Goal: Obtain resource: Obtain resource

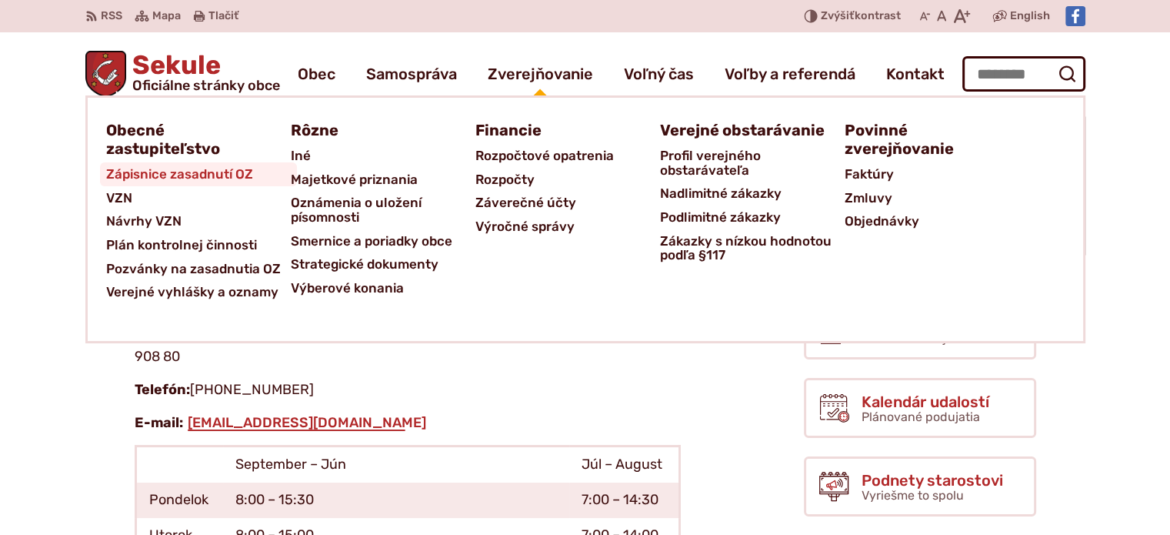
click at [226, 172] on span "Zápisnice zasadnutí OZ" at bounding box center [179, 174] width 147 height 24
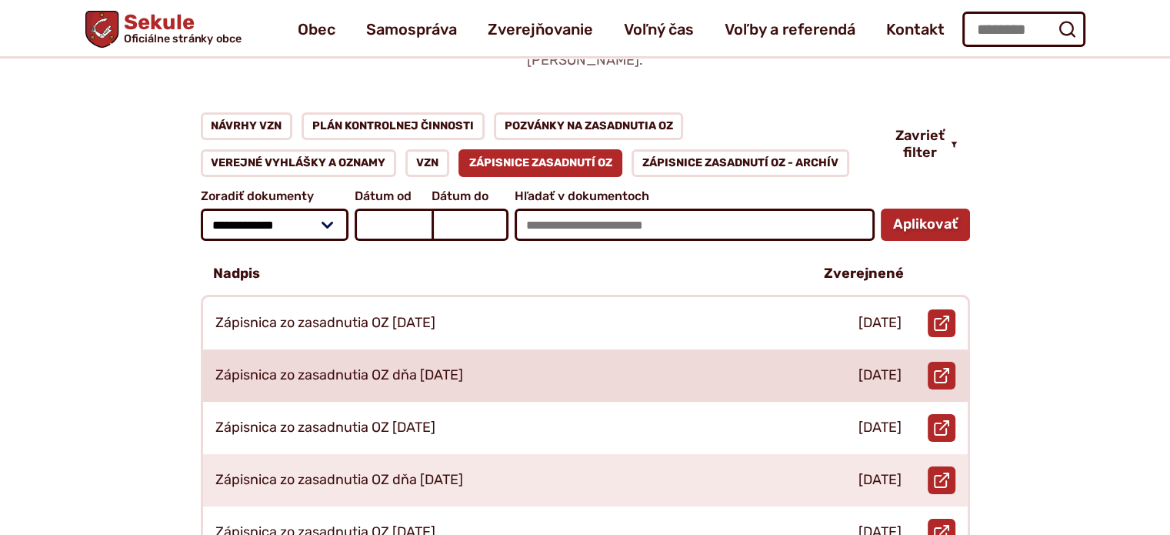
scroll to position [154, 0]
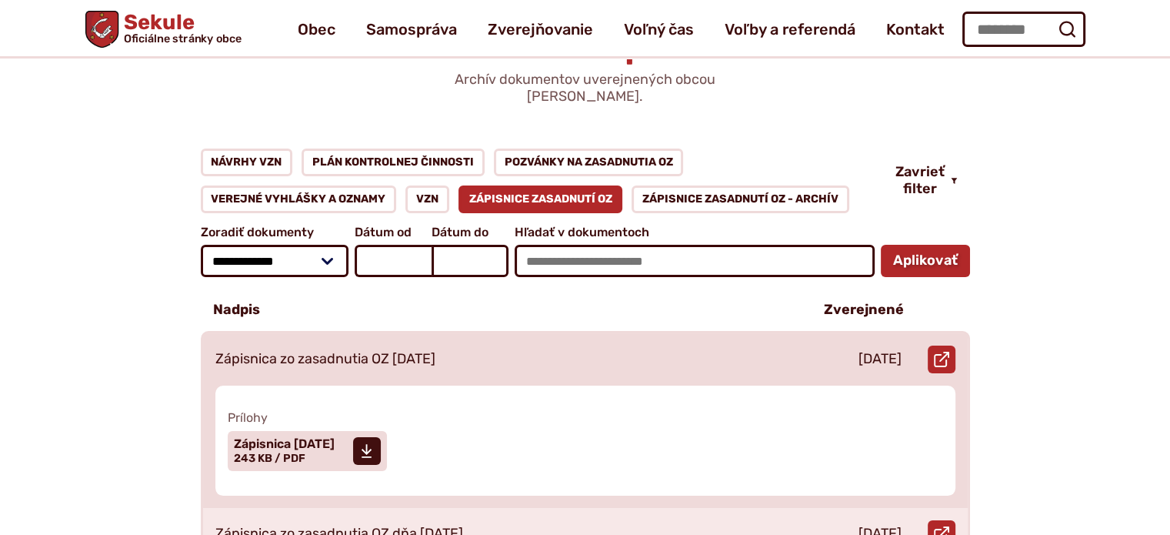
click at [432, 351] on p "Zápisnica zo zasadnutia OZ 23.04.2025" at bounding box center [325, 359] width 220 height 17
click at [372, 443] on icon at bounding box center [367, 450] width 12 height 15
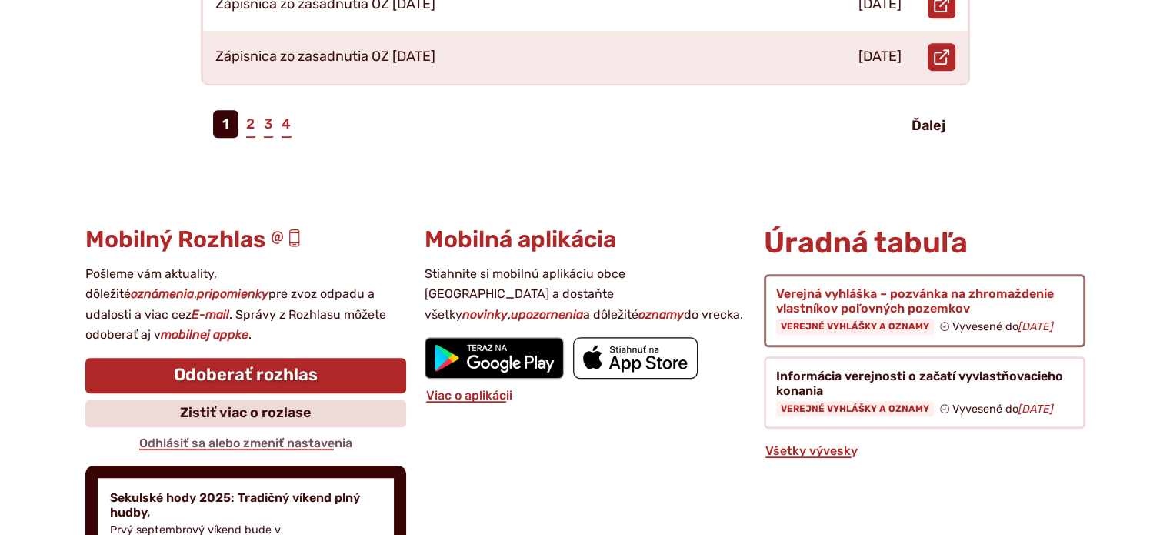
scroll to position [1231, 0]
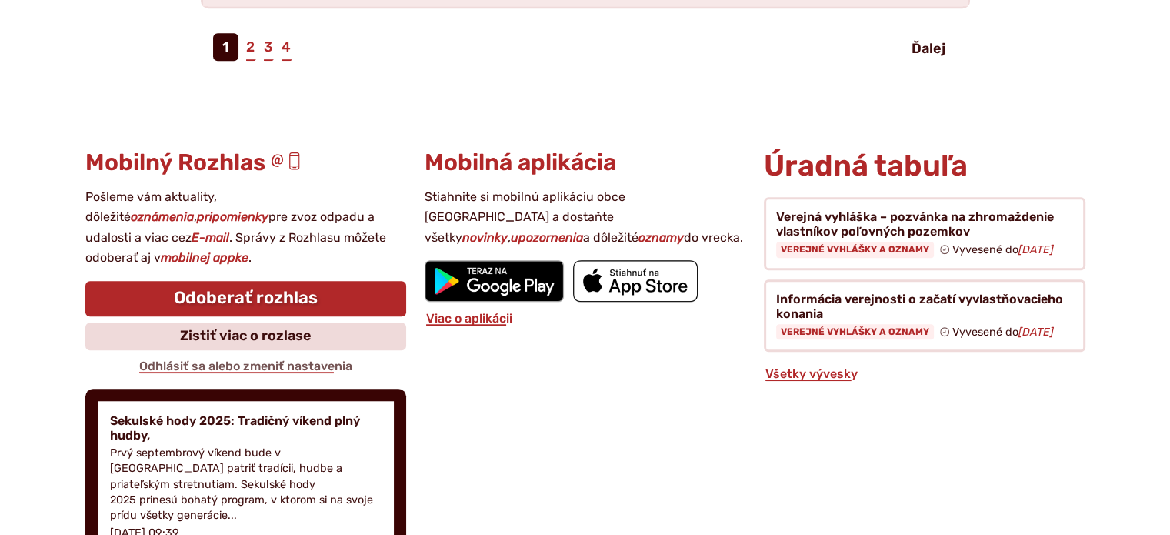
drag, startPoint x: 865, startPoint y: 150, endPoint x: 862, endPoint y: 164, distance: 14.4
click at [865, 150] on h2 "Úradná tabuľa" at bounding box center [924, 166] width 321 height 32
click at [809, 366] on link "Všetky vývesky" at bounding box center [811, 373] width 95 height 15
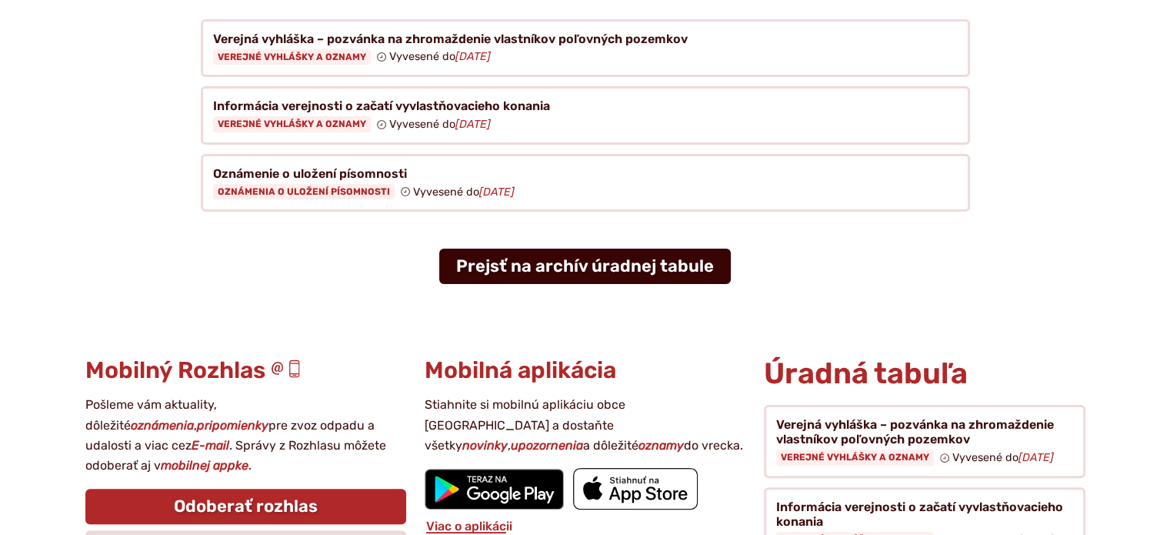
scroll to position [308, 0]
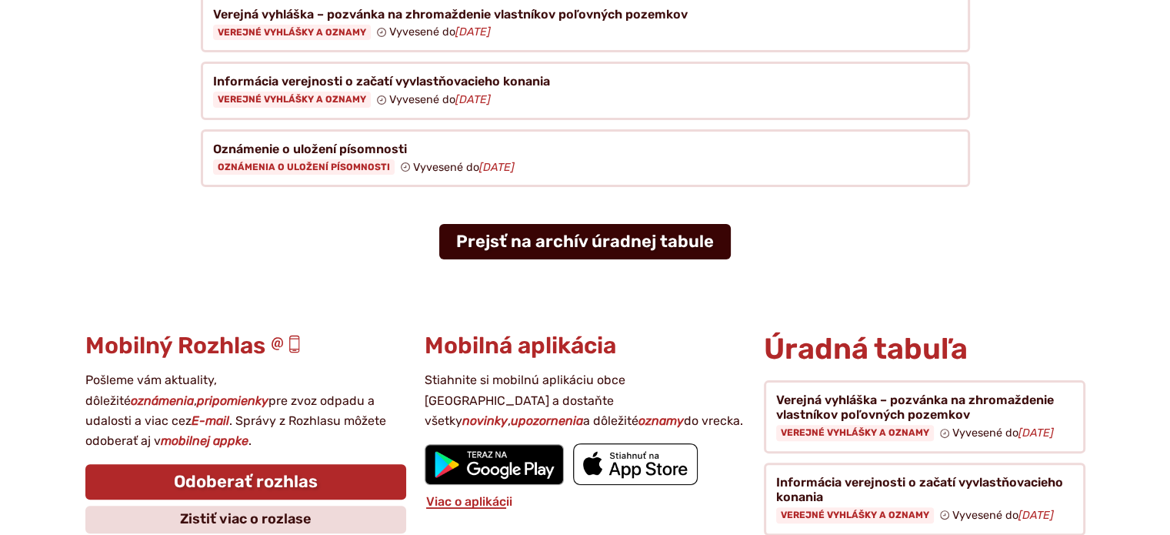
click at [514, 233] on link "Prejsť na archív úradnej tabule" at bounding box center [585, 241] width 292 height 35
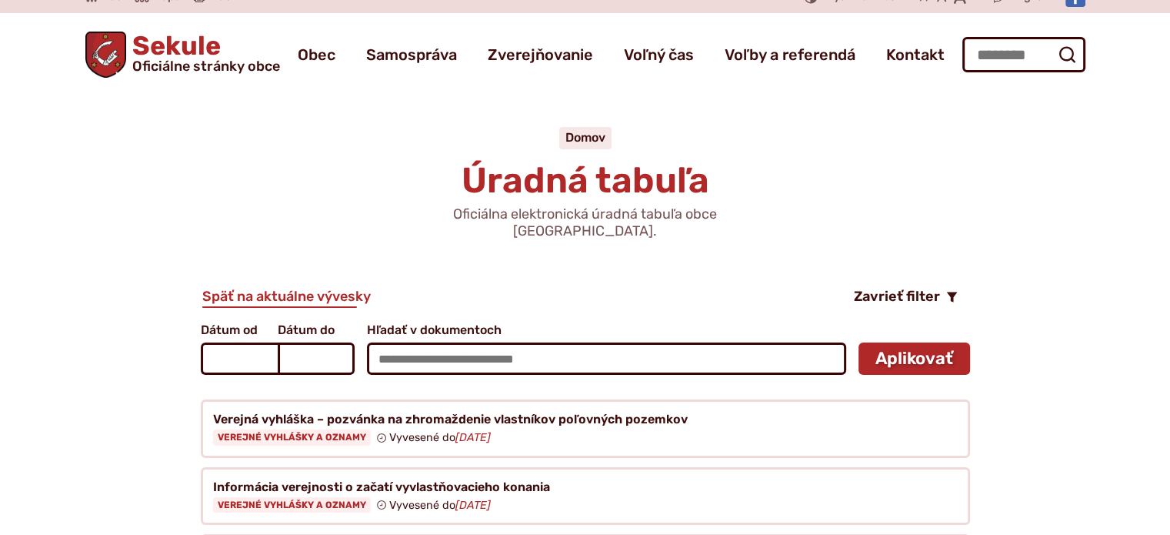
scroll to position [231, 0]
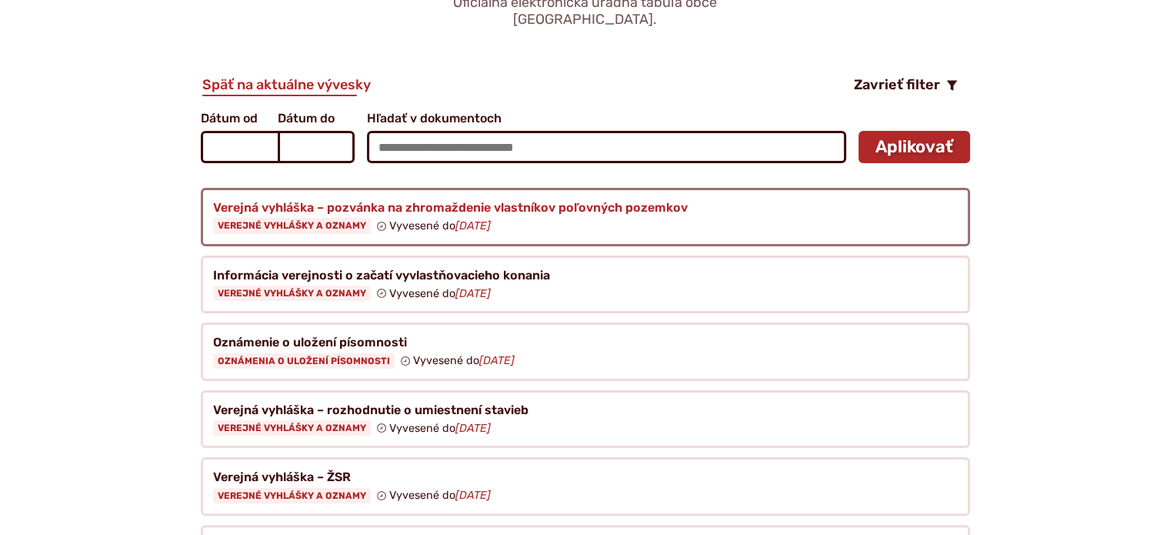
click at [487, 194] on figure at bounding box center [585, 217] width 769 height 58
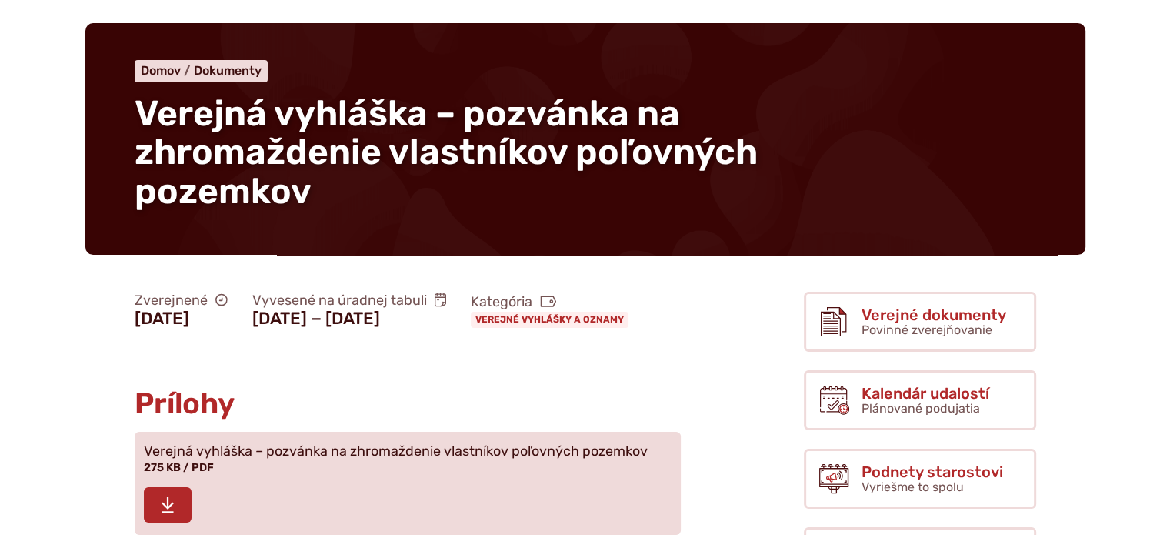
scroll to position [231, 0]
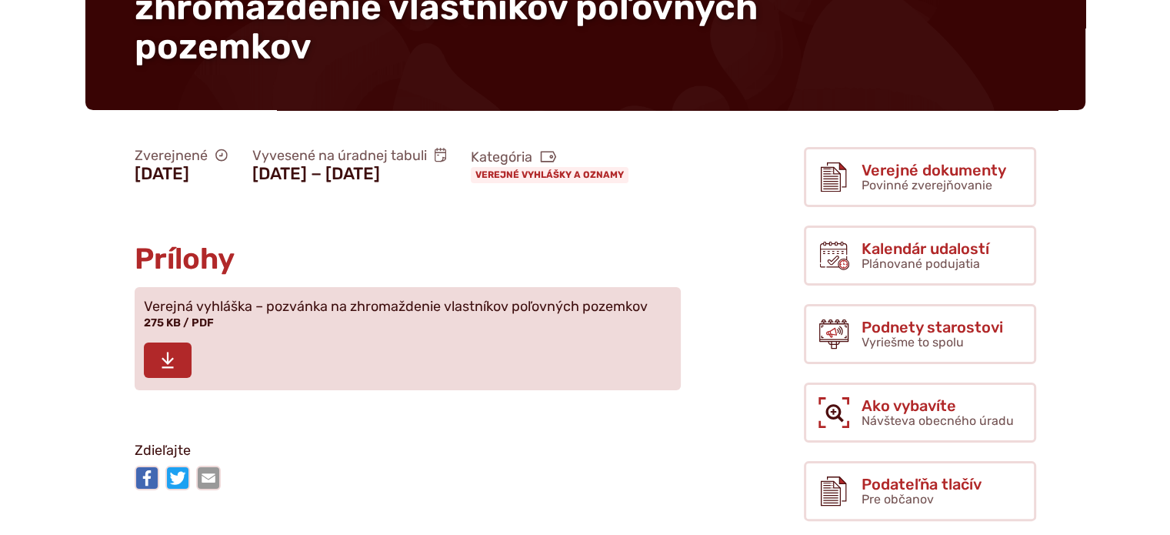
click at [162, 369] on icon at bounding box center [168, 360] width 14 height 18
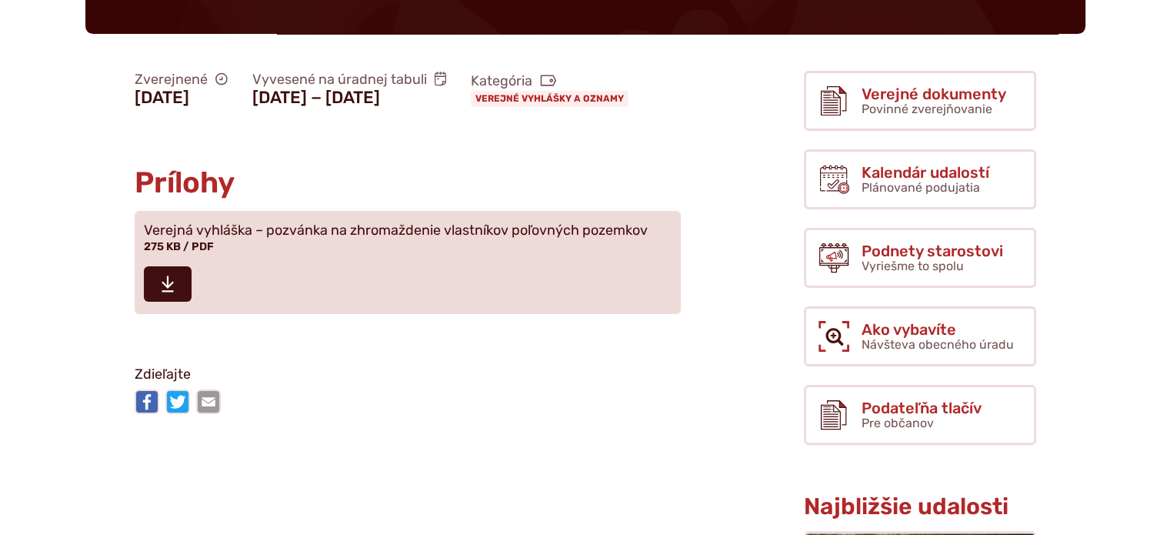
scroll to position [462, 0]
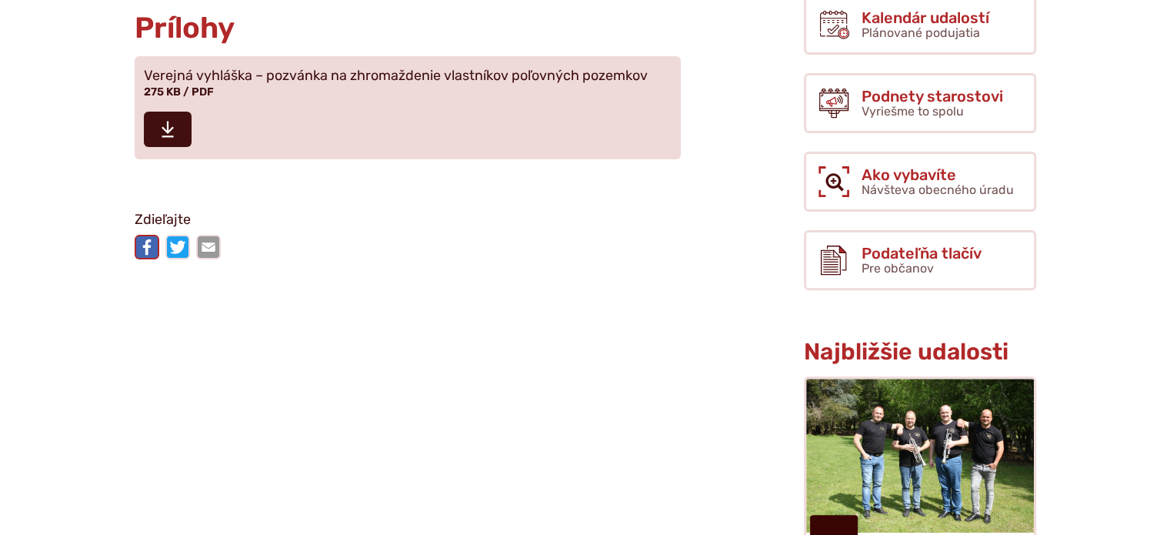
click at [142, 259] on img at bounding box center [147, 247] width 25 height 25
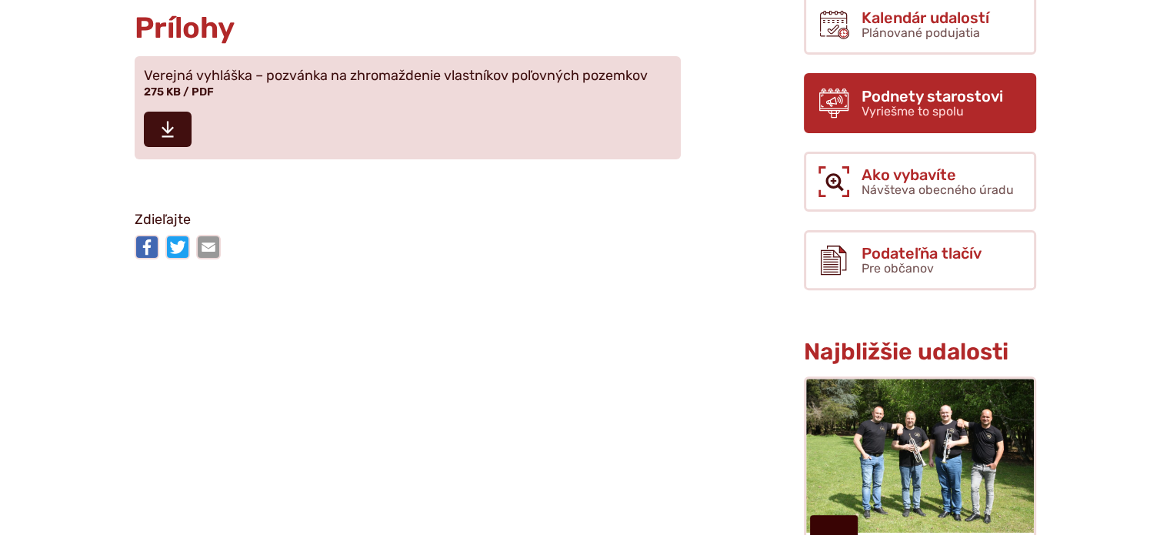
click at [945, 95] on span "Podnety starostovi" at bounding box center [933, 96] width 142 height 17
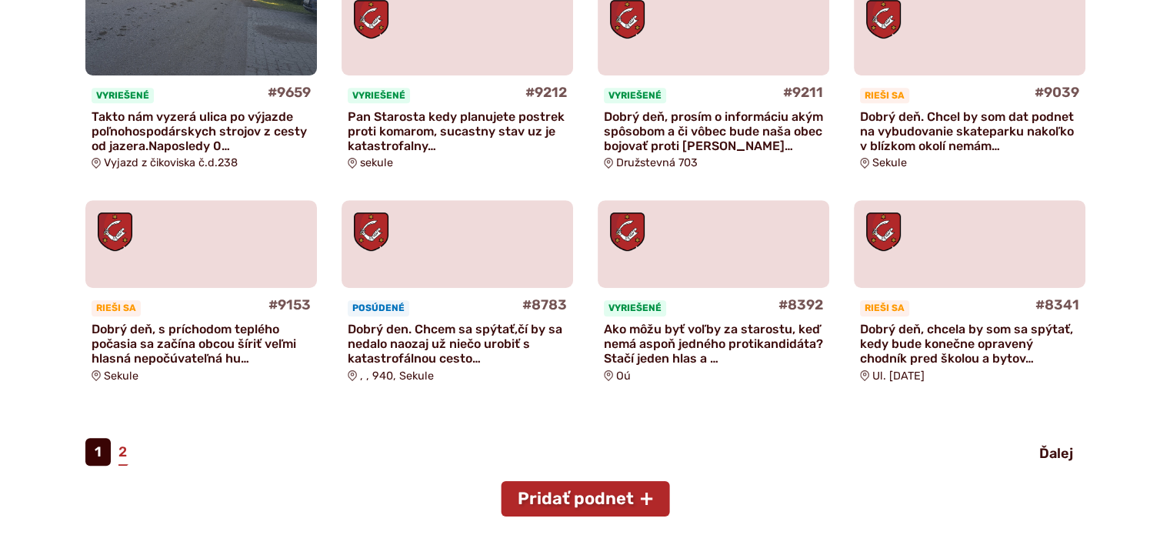
scroll to position [923, 0]
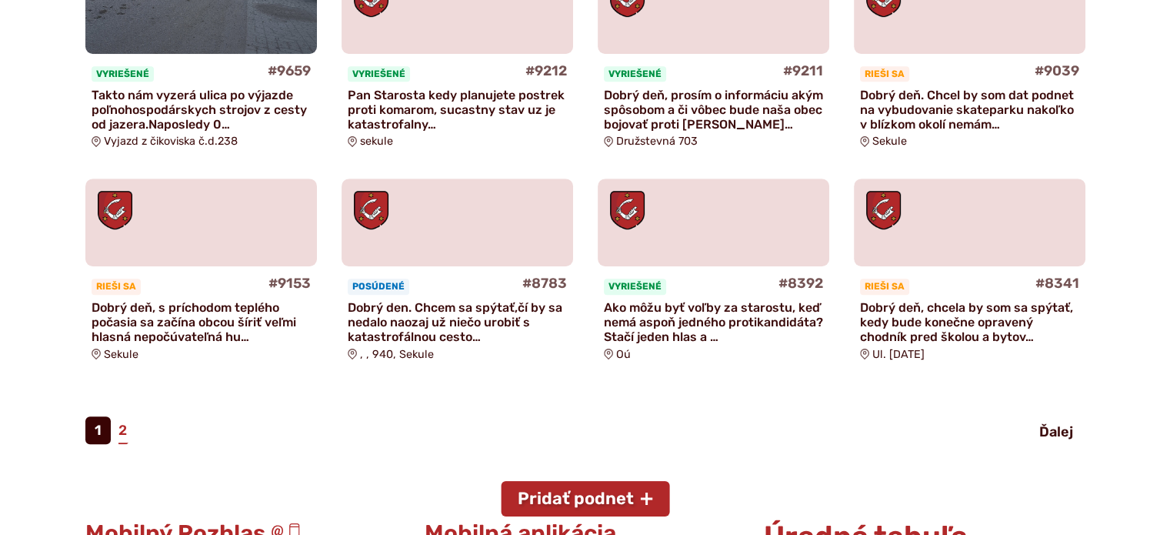
click at [383, 304] on p "Dobrý den. Chcem sa spýtať,čí by sa nedalo naozaj už niečo urobiť s katastrofál…" at bounding box center [457, 322] width 219 height 45
click at [689, 305] on p "Ako môžu byť voľby za starostu, keď nemá aspoň jedného protikandidáta? Stačí je…" at bounding box center [713, 322] width 219 height 45
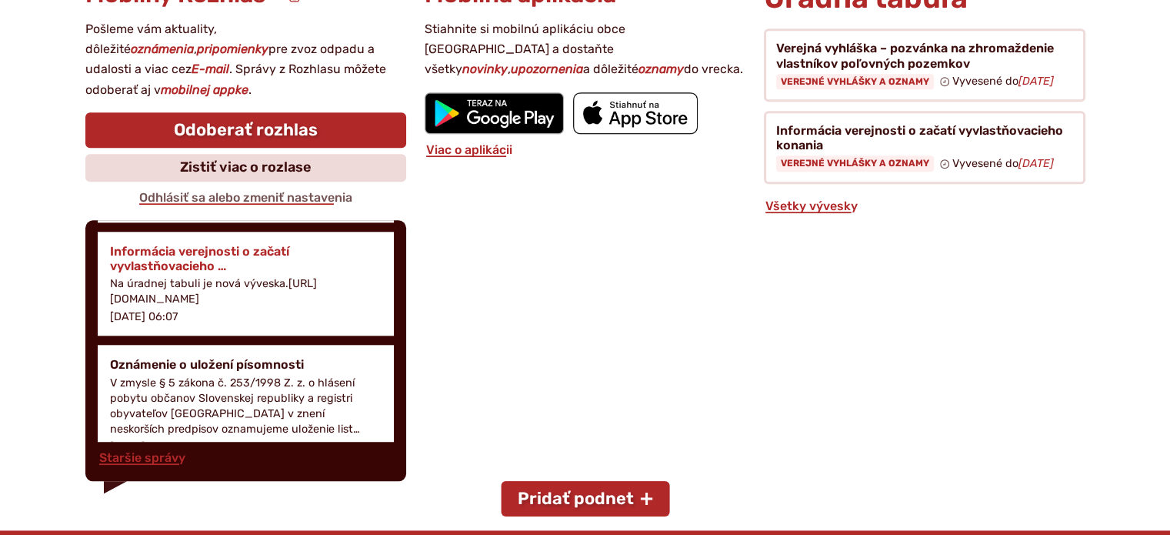
scroll to position [615, 0]
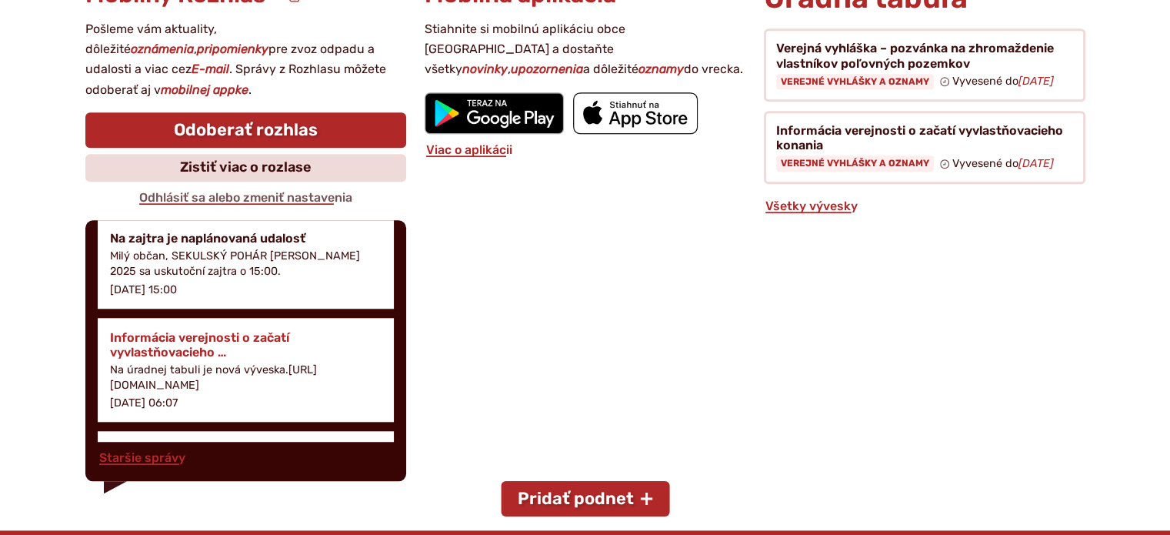
click at [205, 330] on h4 "Informácia verejnosti o začatí vyvlastňovacieho …" at bounding box center [246, 344] width 272 height 29
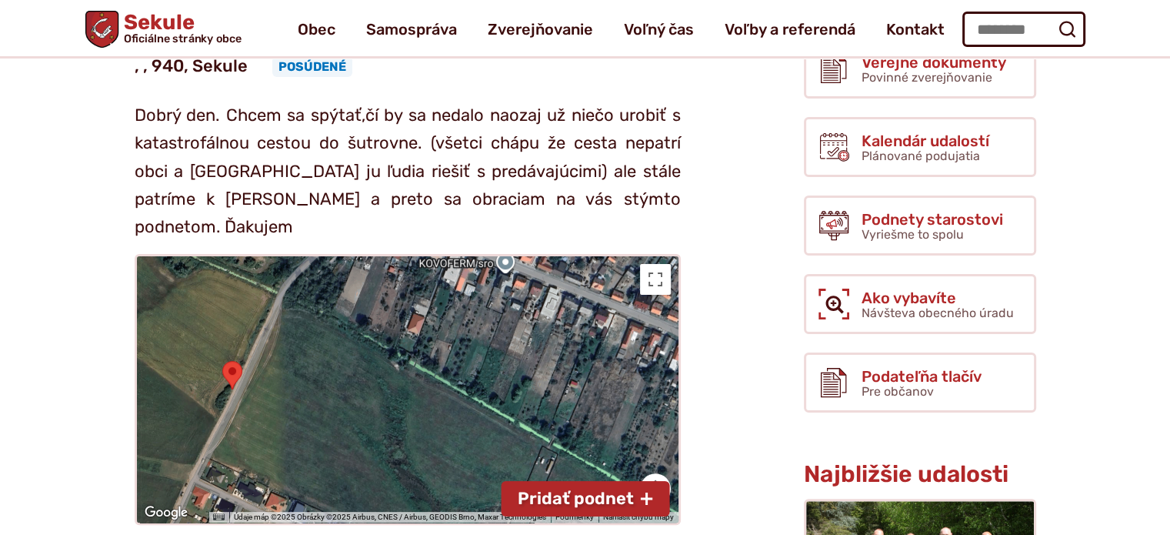
scroll to position [154, 0]
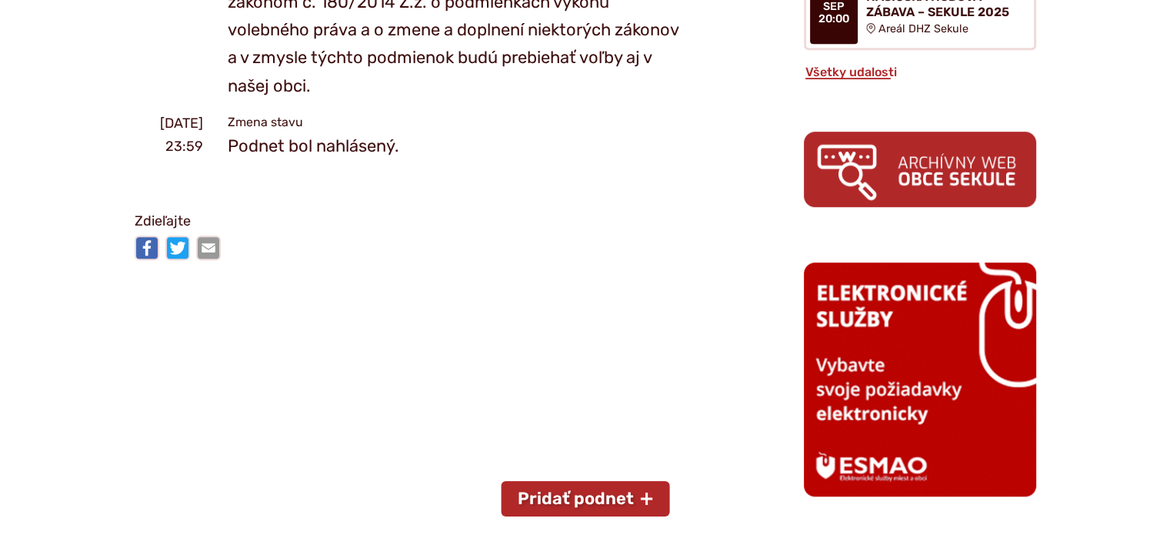
scroll to position [1000, 0]
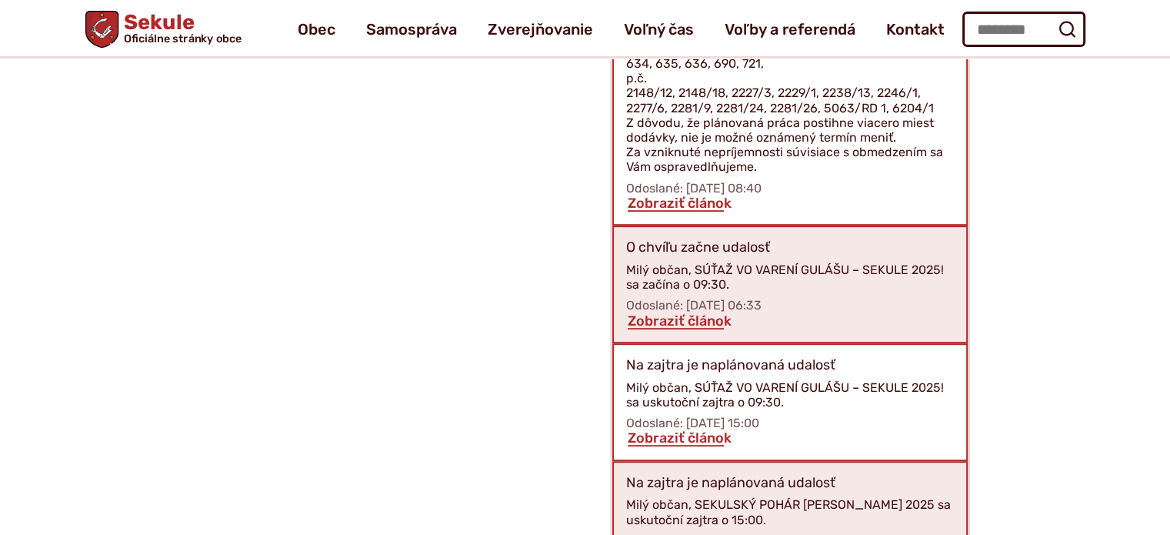
scroll to position [572, 0]
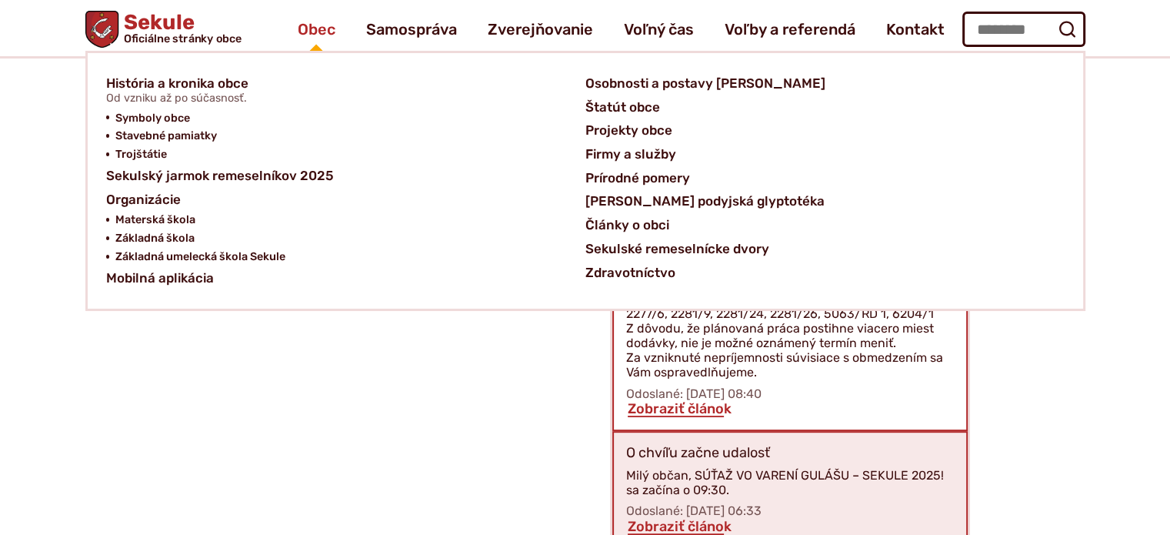
click at [308, 36] on span "Obec" at bounding box center [317, 29] width 38 height 43
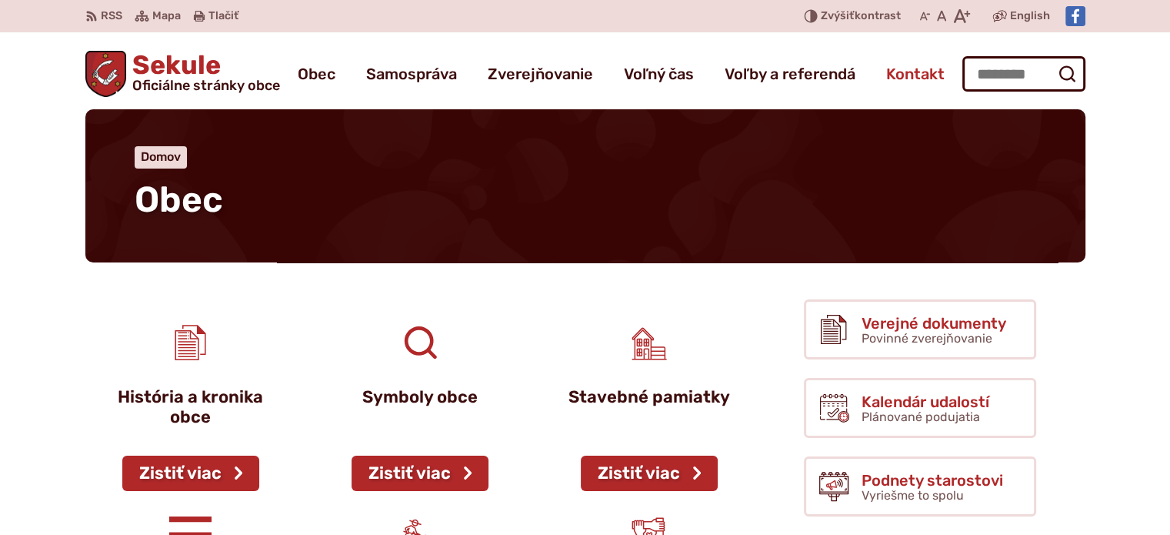
click at [928, 70] on span "Kontakt" at bounding box center [915, 73] width 58 height 43
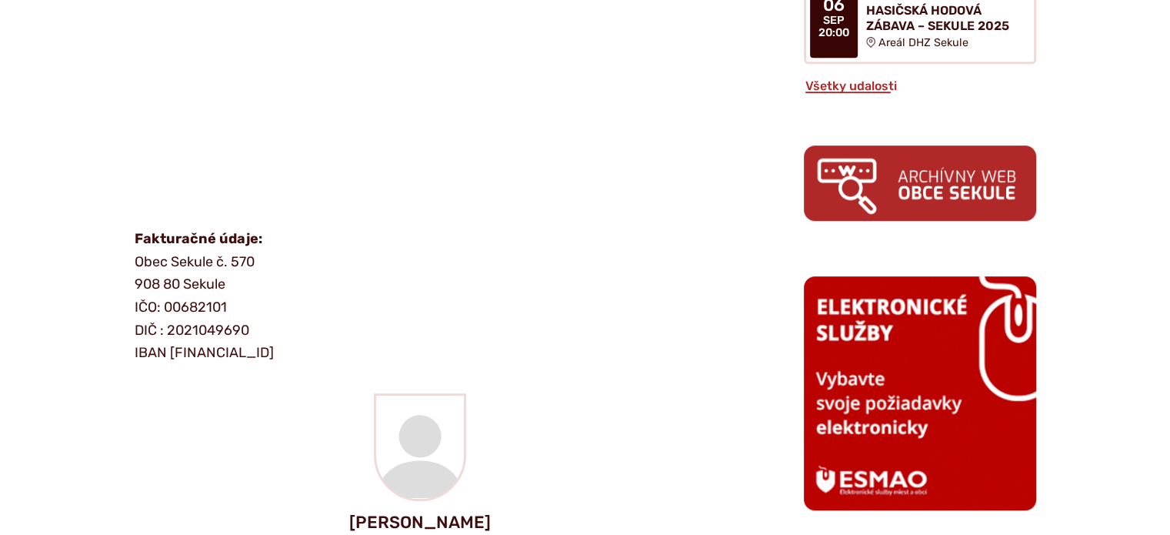
scroll to position [923, 0]
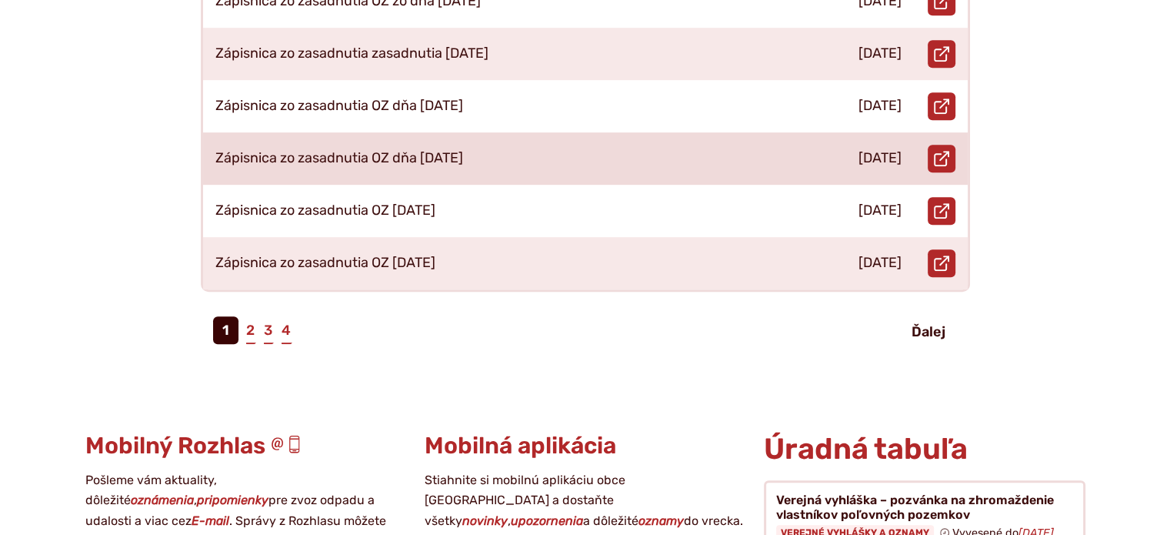
scroll to position [846, 0]
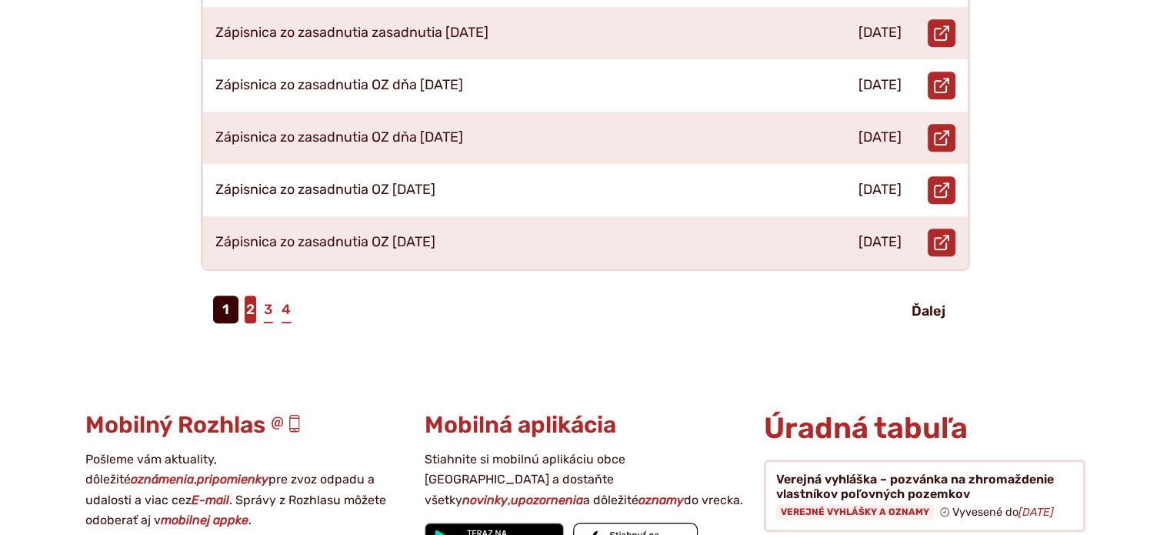
click at [254, 295] on link "2" at bounding box center [251, 309] width 12 height 28
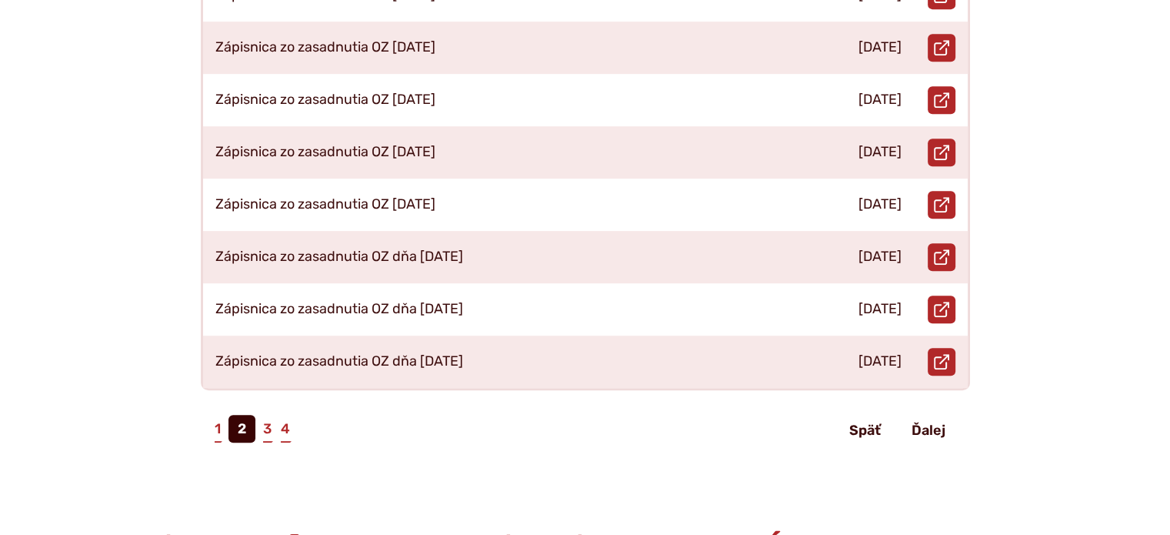
scroll to position [846, 0]
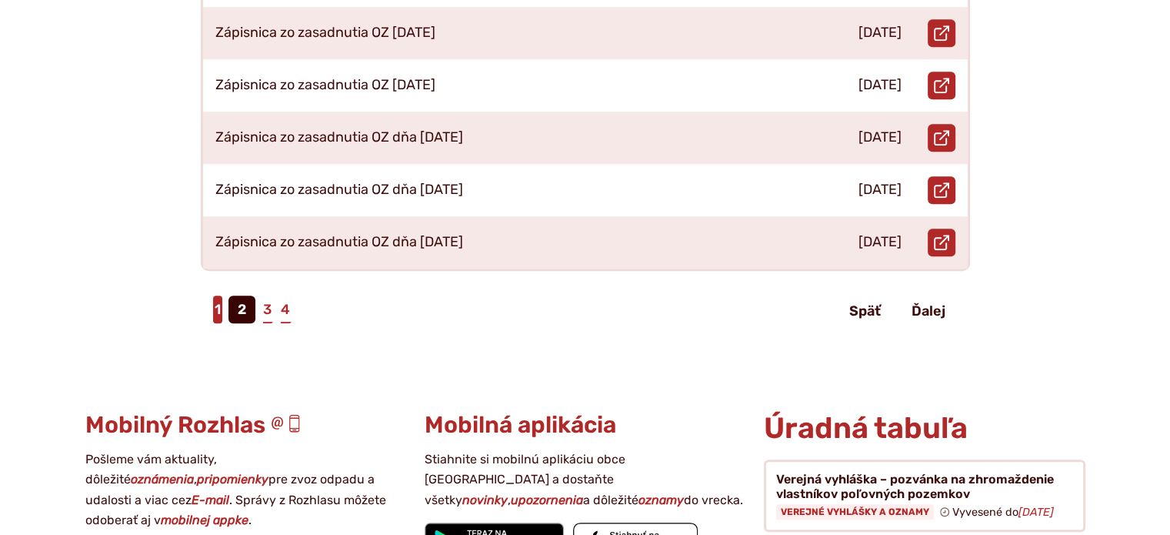
click at [215, 295] on link "1" at bounding box center [217, 309] width 9 height 28
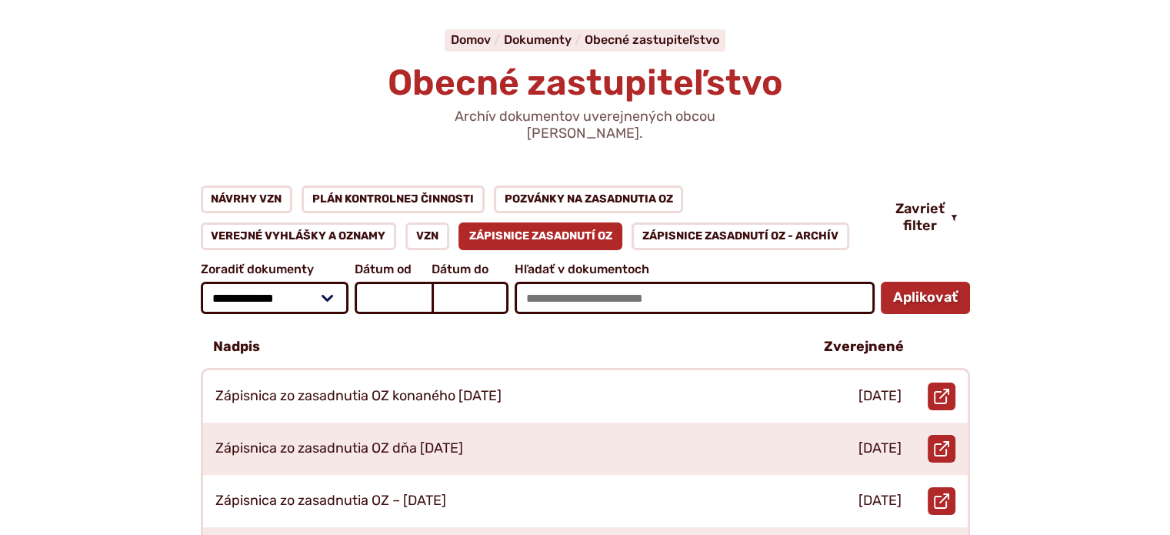
scroll to position [0, 0]
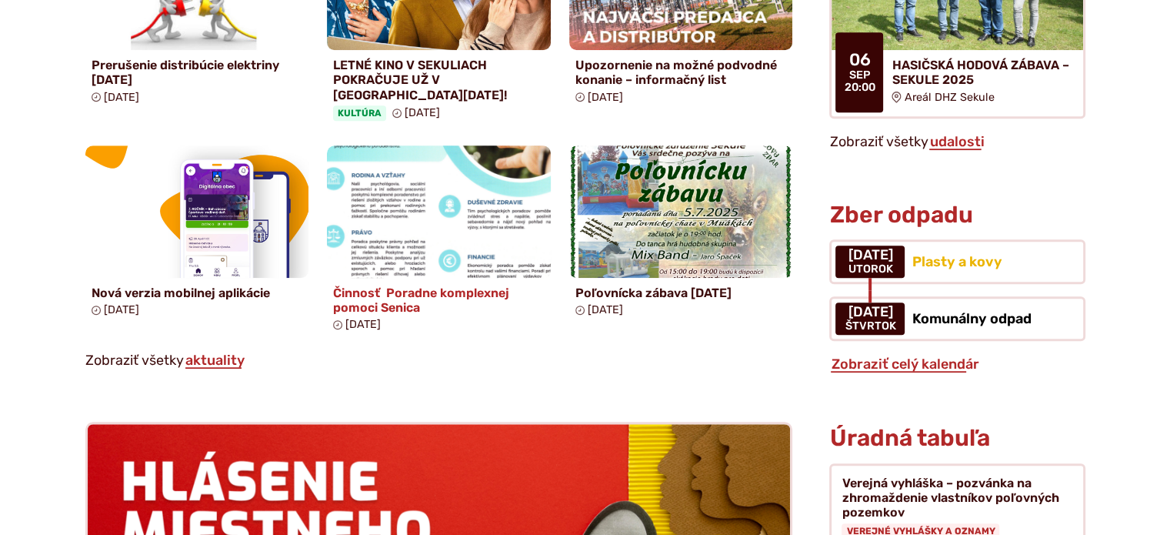
scroll to position [1231, 0]
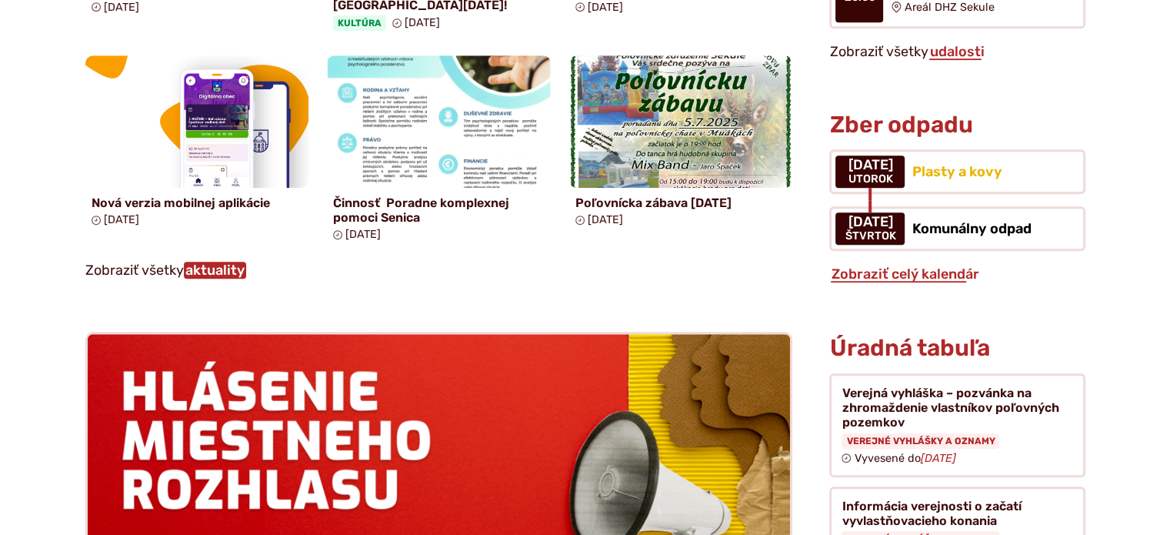
click at [219, 272] on link "aktuality" at bounding box center [215, 270] width 62 height 17
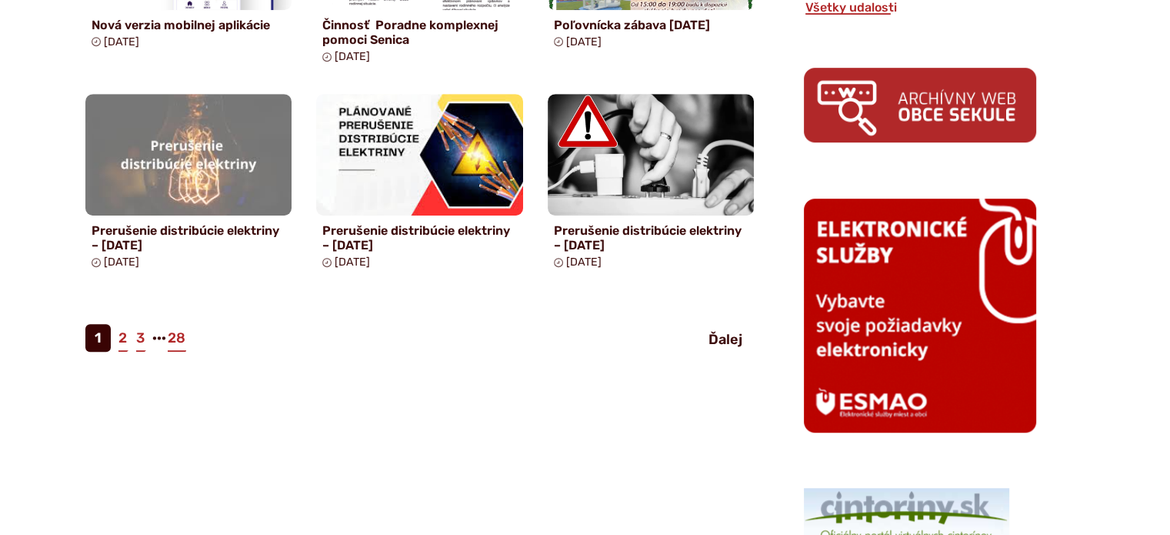
scroll to position [1077, 0]
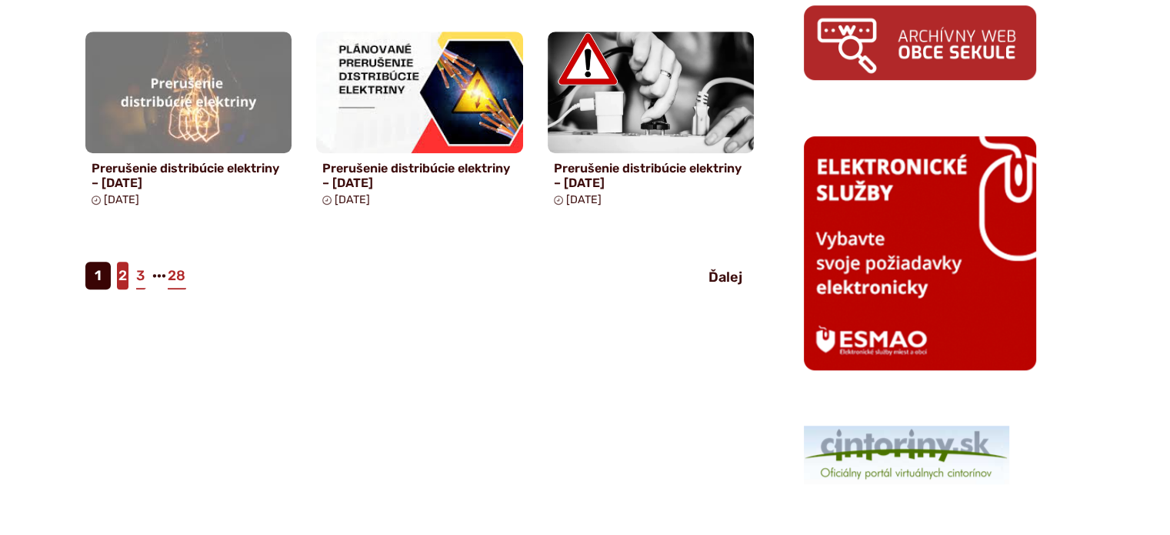
click at [125, 263] on li "2" at bounding box center [126, 276] width 18 height 28
click at [122, 262] on link "2" at bounding box center [123, 276] width 12 height 28
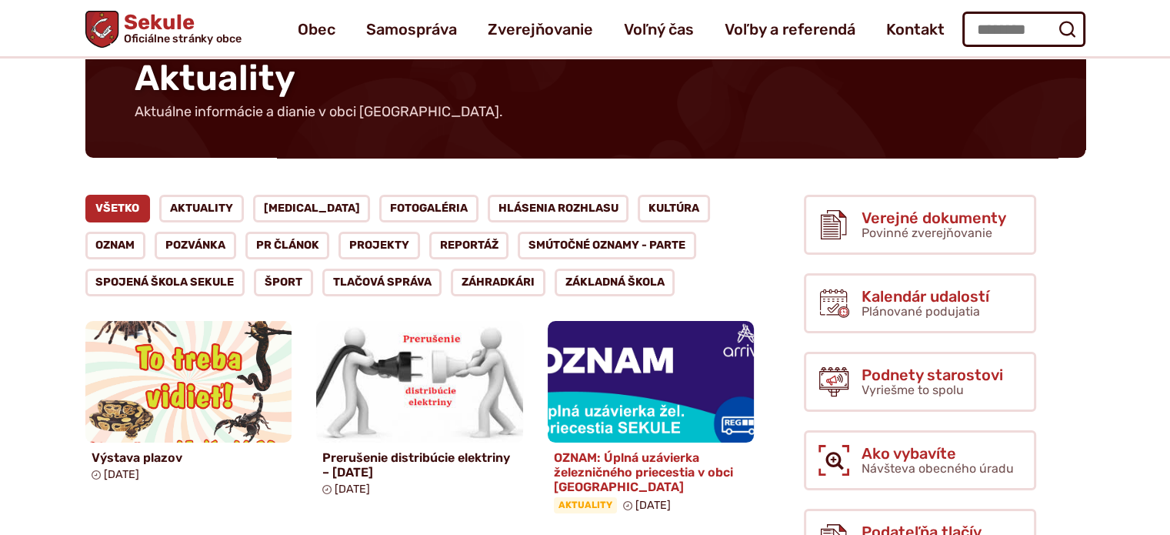
scroll to position [77, 0]
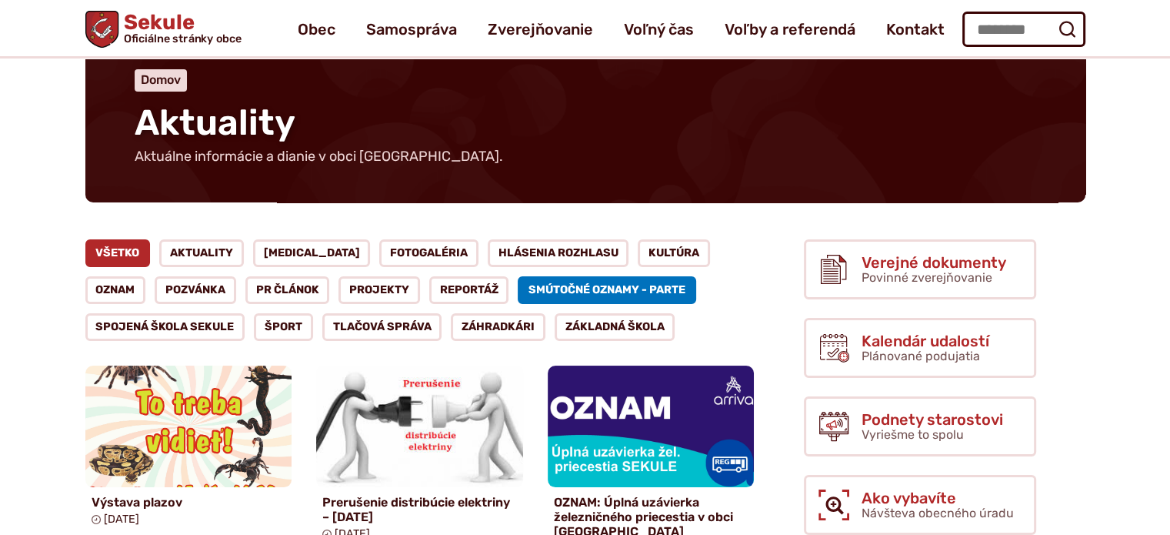
click at [550, 281] on link "Smútočné oznamy - parte" at bounding box center [607, 290] width 178 height 28
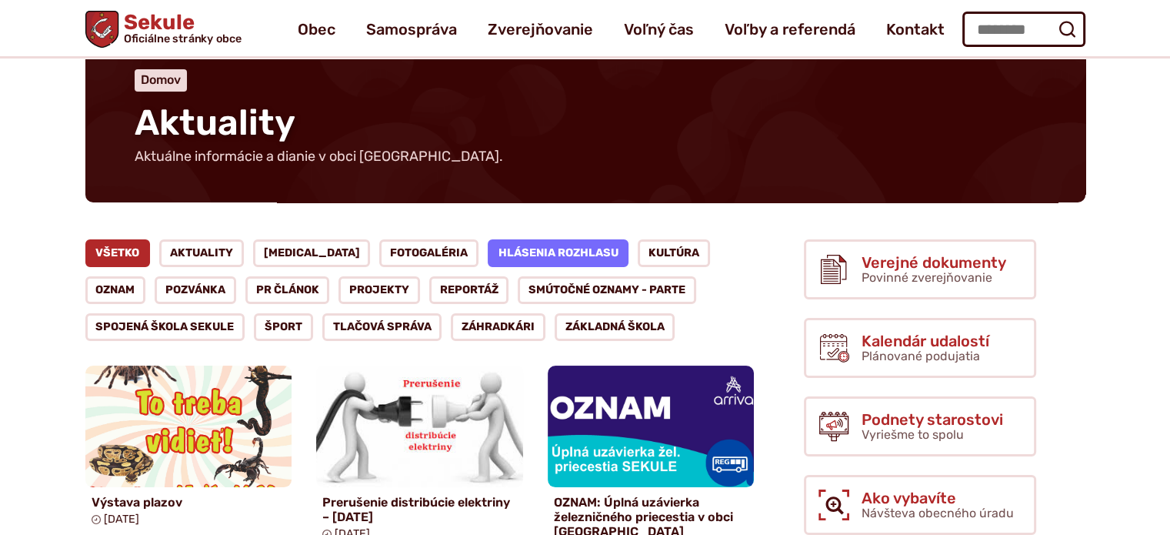
click at [495, 244] on link "Hlásenia rozhlasu" at bounding box center [559, 253] width 142 height 28
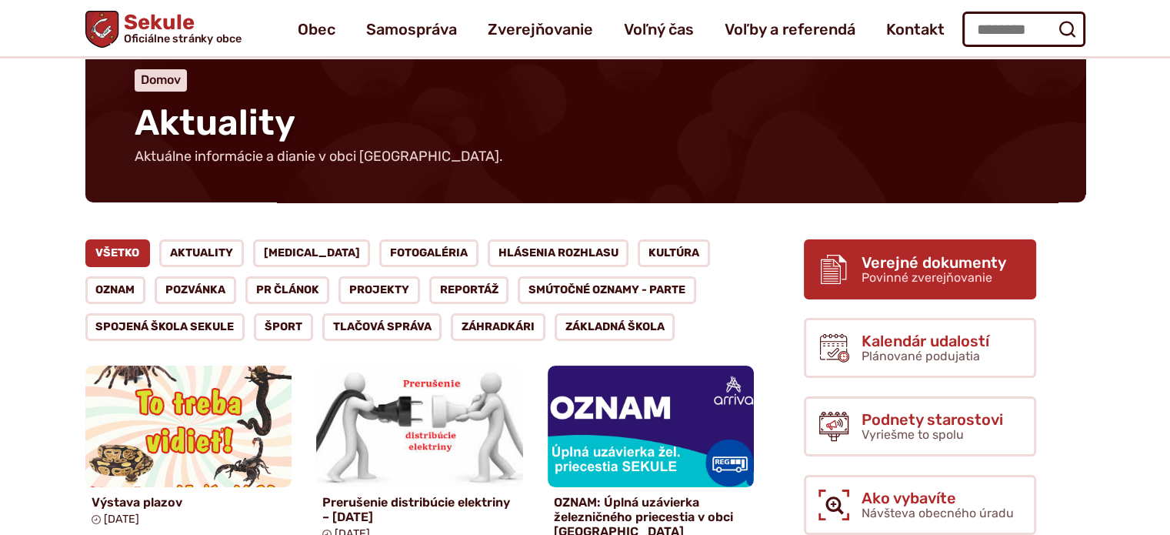
click at [932, 265] on span "Verejné dokumenty" at bounding box center [934, 262] width 145 height 17
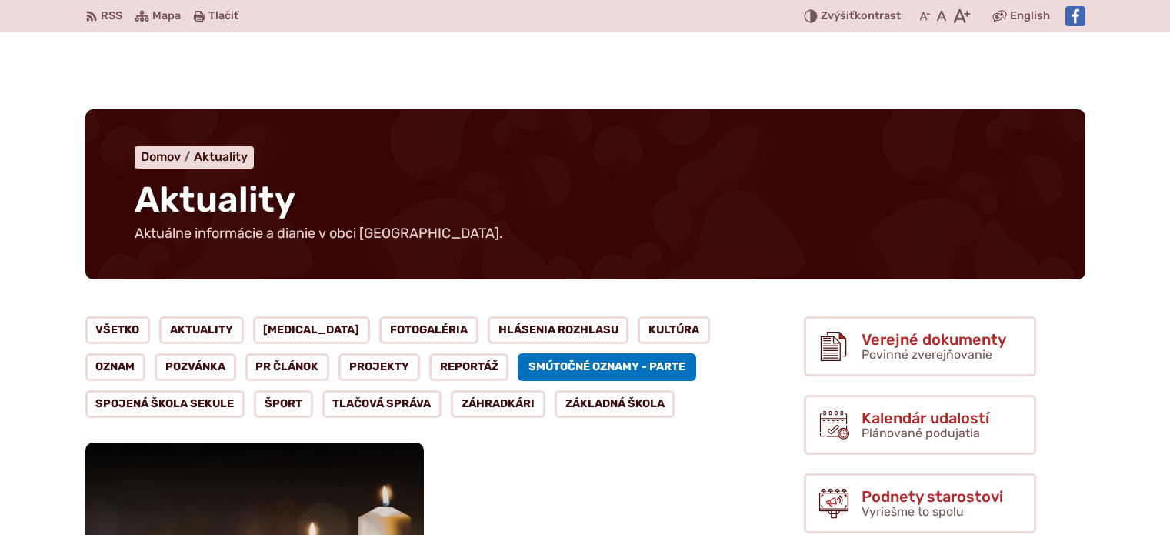
scroll to position [308, 0]
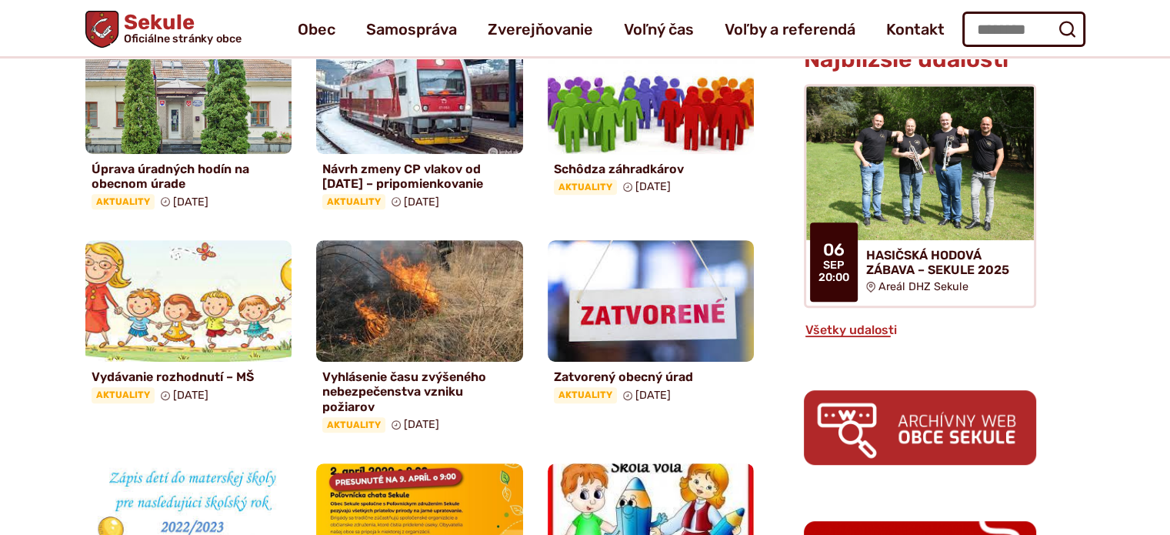
scroll to position [692, 0]
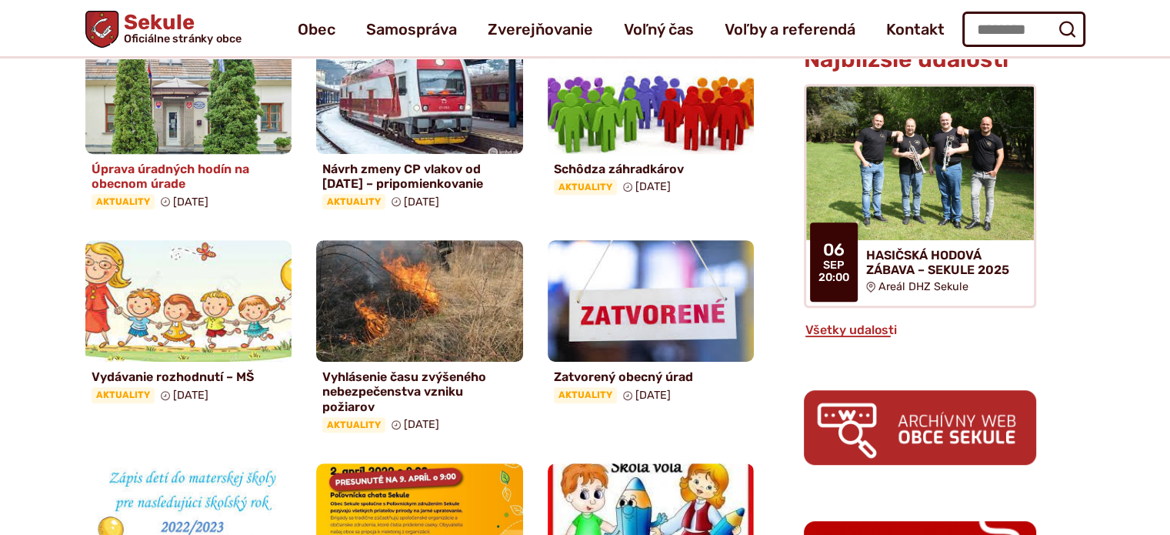
click at [151, 172] on h4 "Úprava úradných hodín na obecnom úrade" at bounding box center [189, 176] width 195 height 29
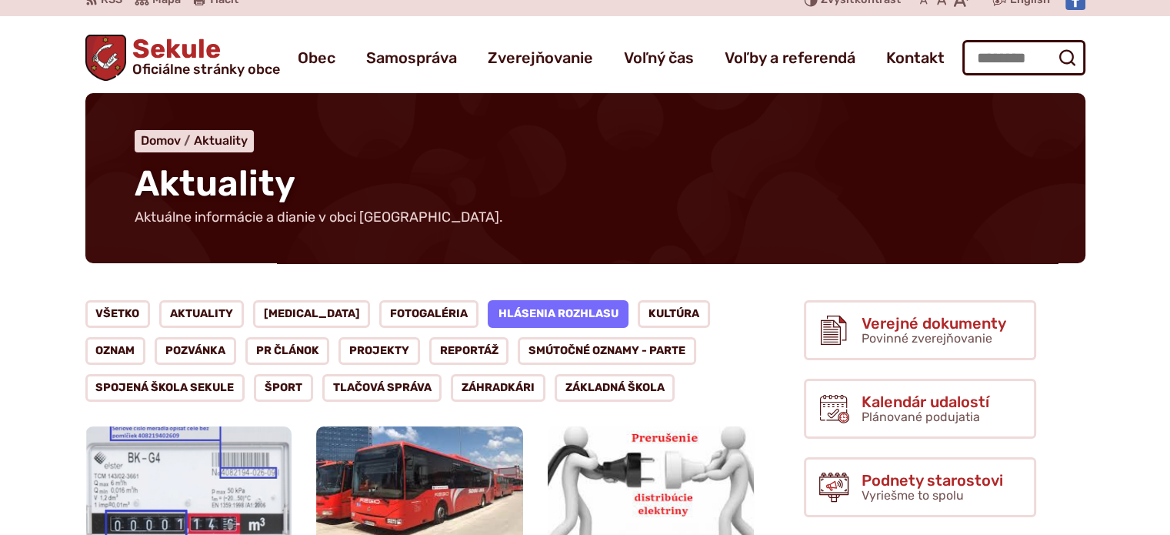
scroll to position [0, 0]
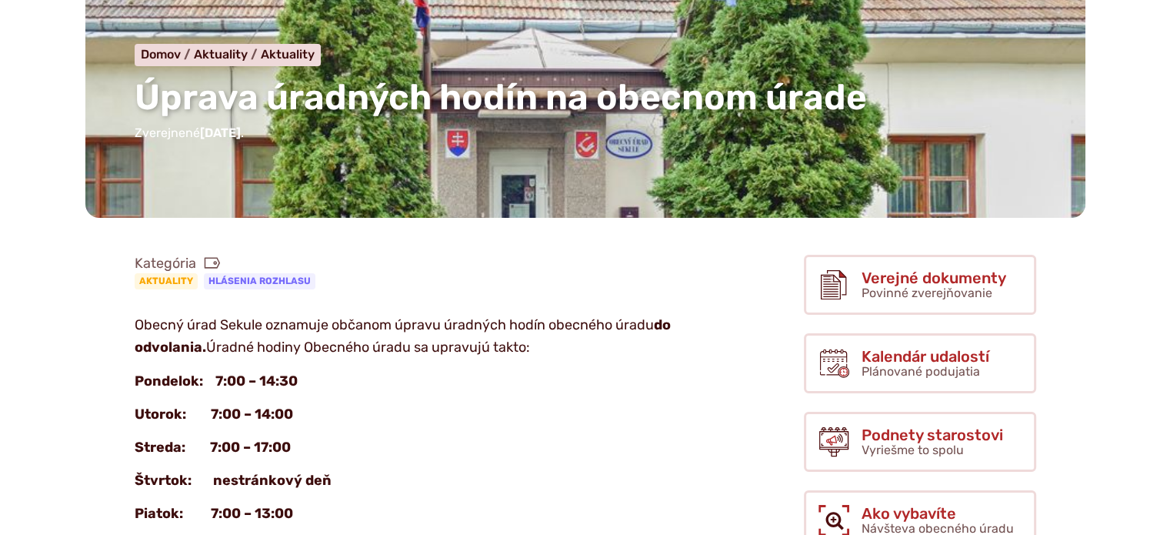
scroll to position [154, 0]
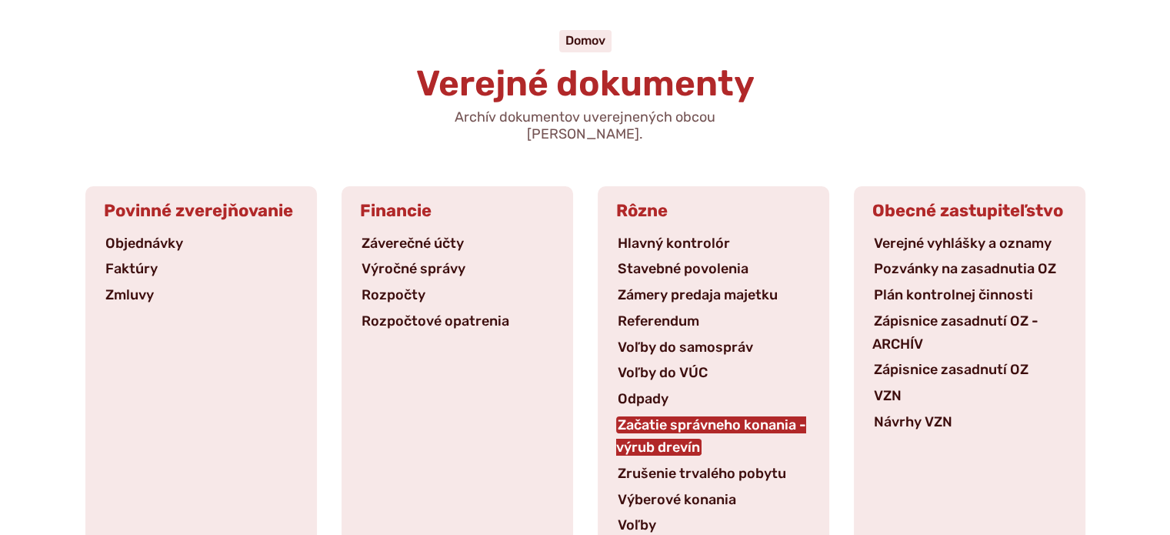
scroll to position [154, 0]
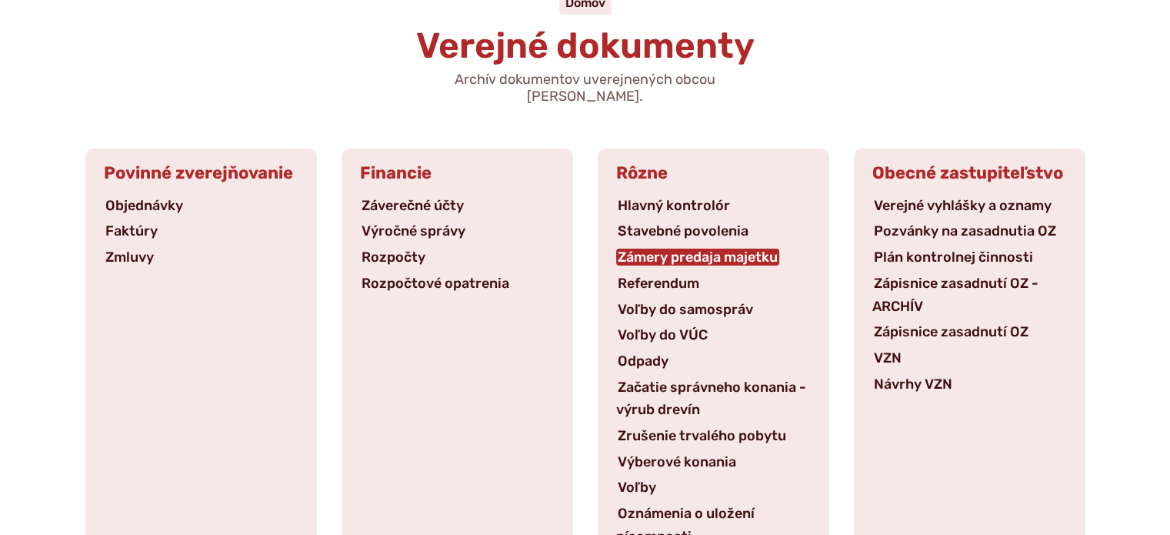
click at [692, 248] on link "Zámery predaja majetku" at bounding box center [697, 256] width 163 height 17
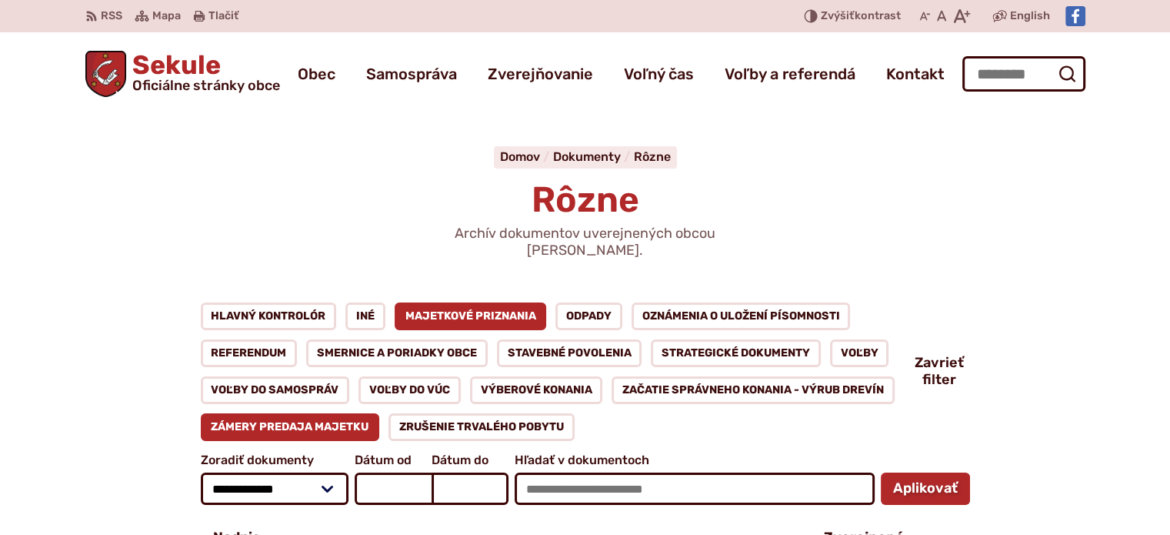
click at [483, 302] on link "Majetkové priznania" at bounding box center [471, 316] width 152 height 28
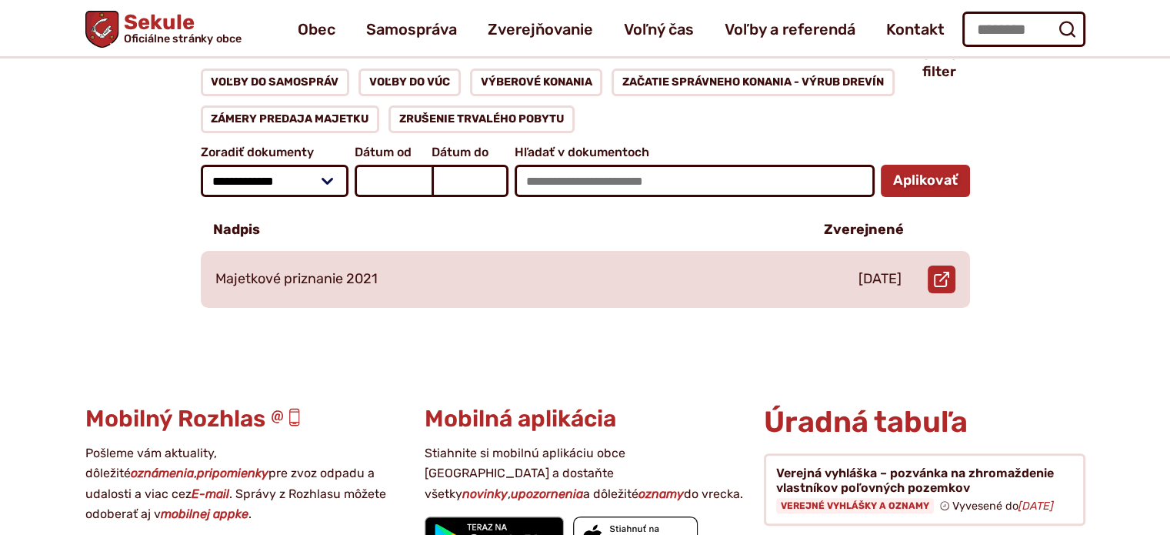
scroll to position [77, 0]
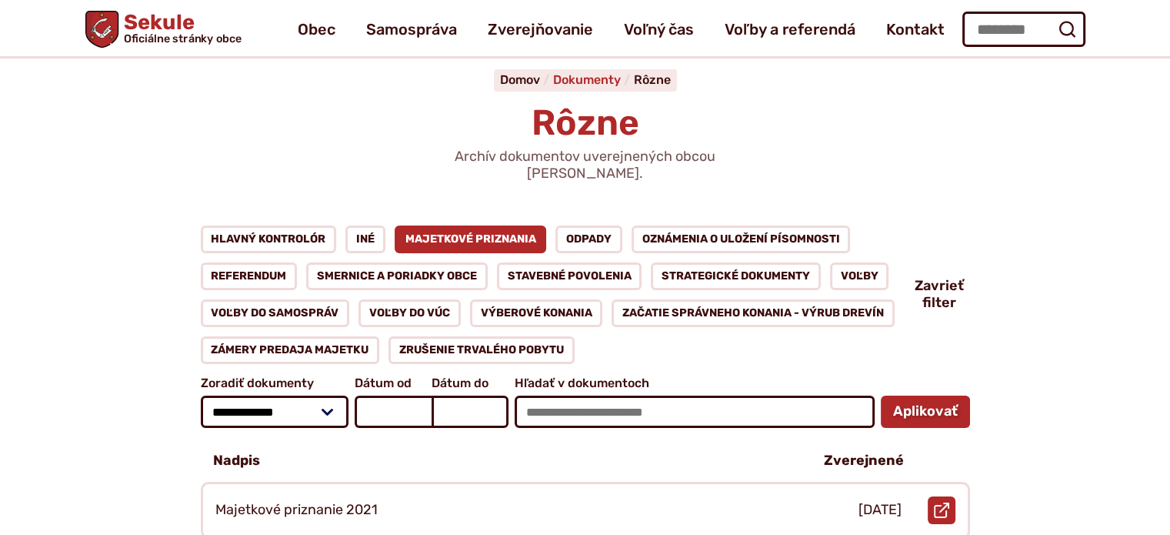
click at [596, 73] on span "Dokumenty" at bounding box center [587, 79] width 68 height 15
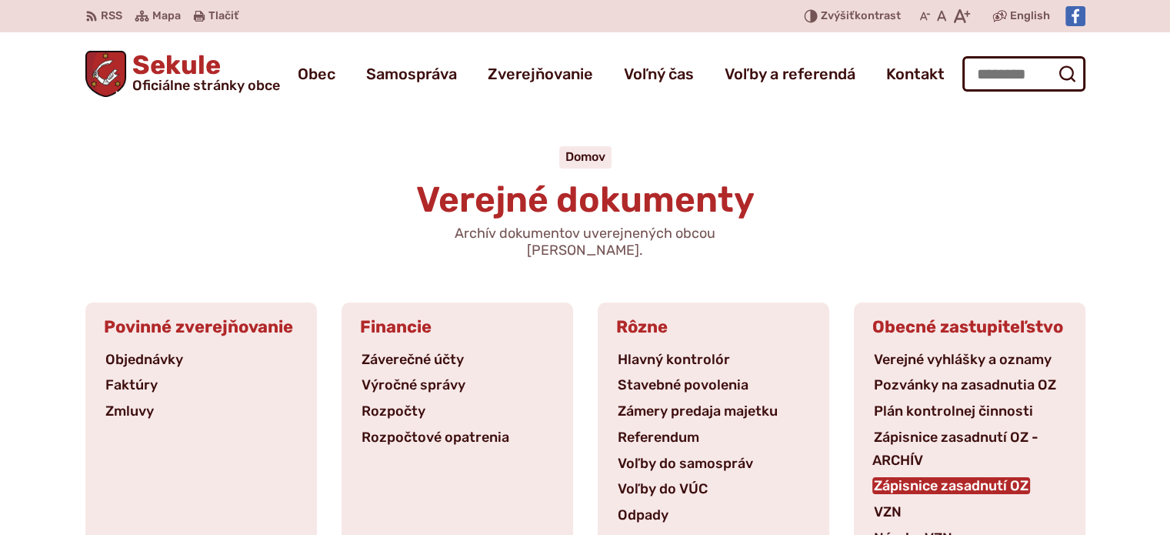
click at [966, 477] on link "Zápisnice zasadnutí OZ" at bounding box center [951, 485] width 158 height 17
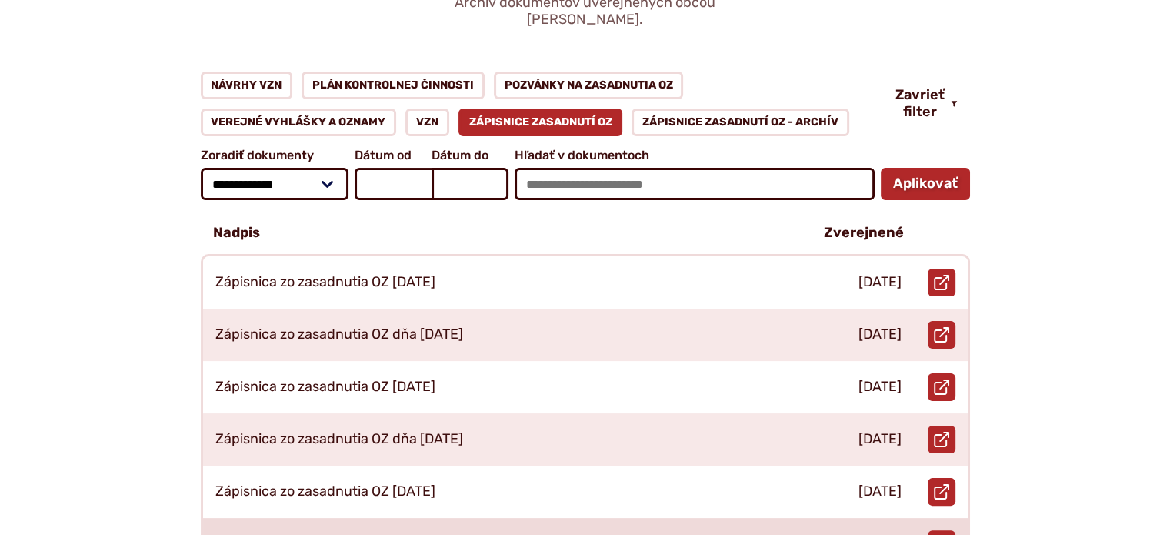
scroll to position [308, 0]
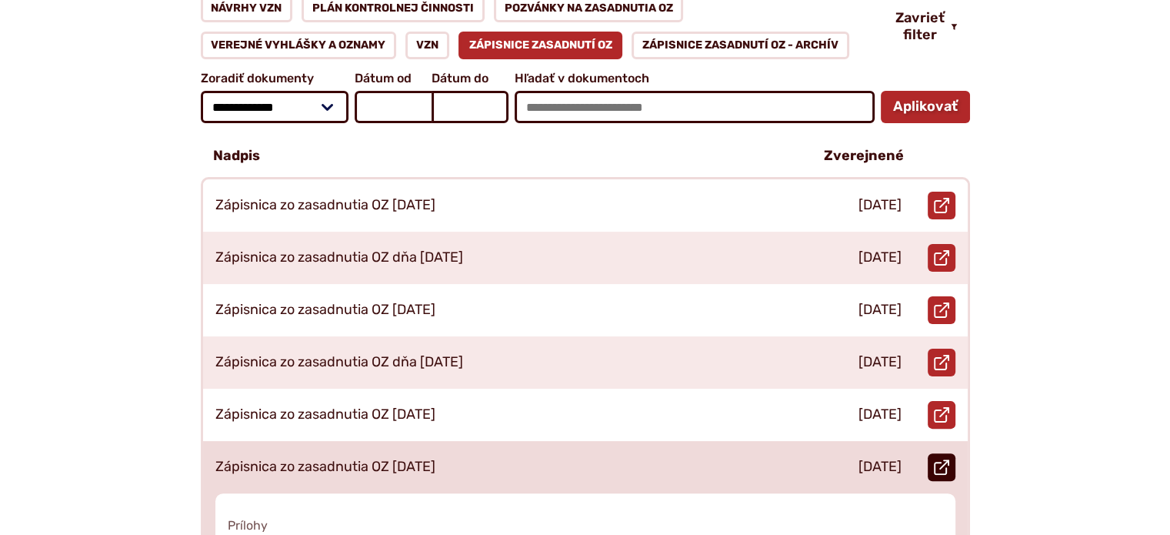
click at [938, 459] on icon at bounding box center [941, 466] width 15 height 15
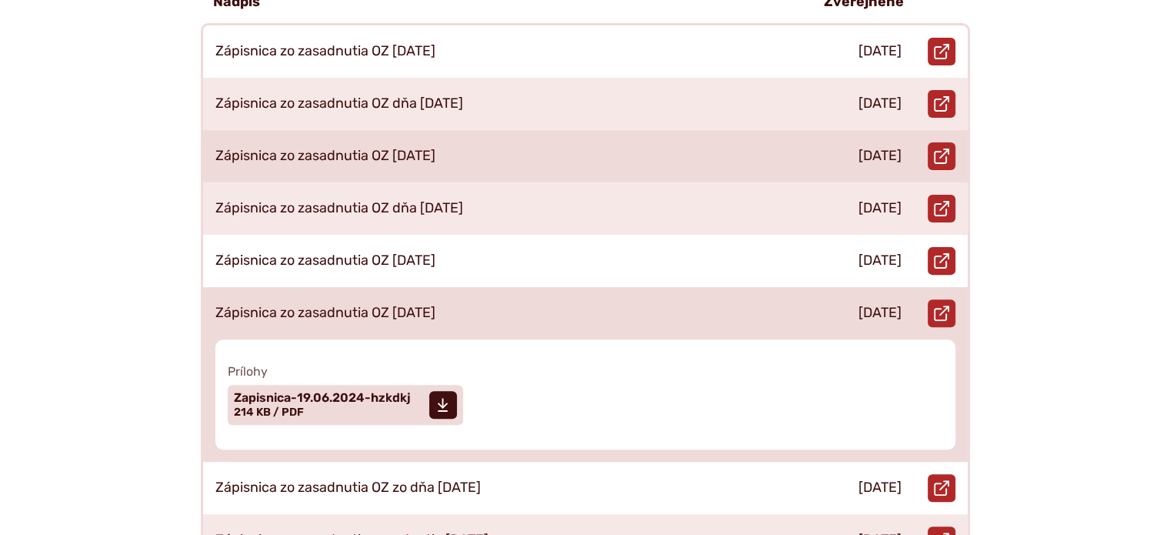
scroll to position [538, 0]
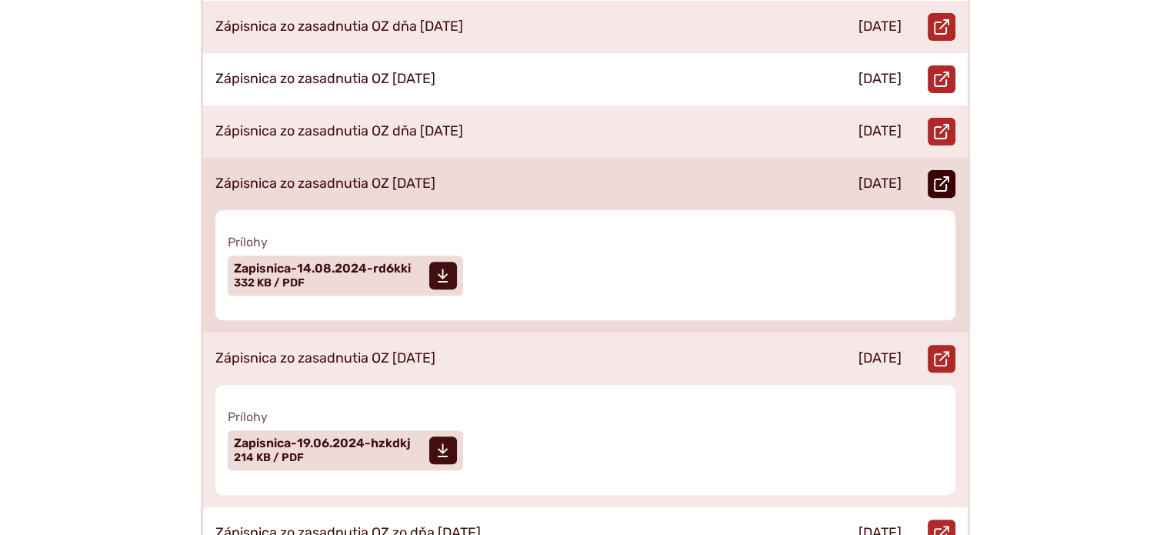
click at [942, 176] on use at bounding box center [941, 183] width 15 height 15
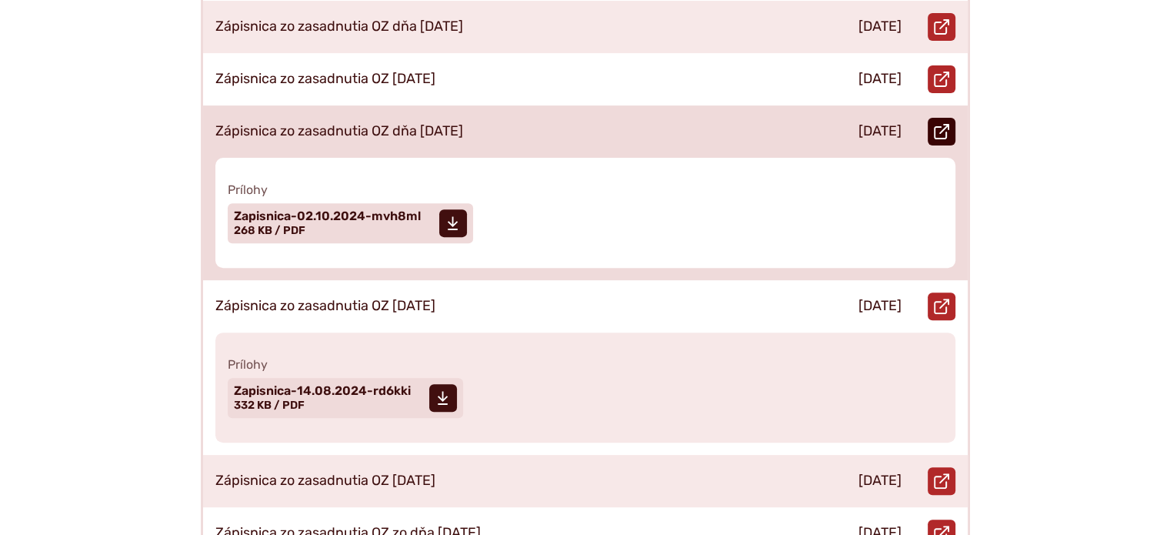
click at [939, 124] on icon at bounding box center [941, 131] width 15 height 15
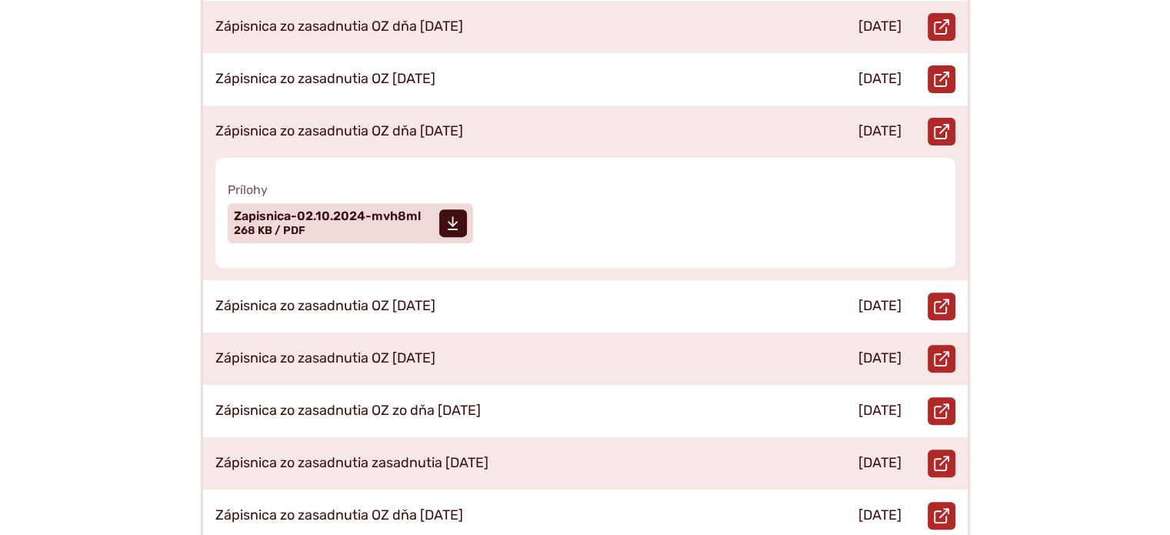
drag, startPoint x: 1064, startPoint y: 238, endPoint x: 1061, endPoint y: 230, distance: 8.3
click at [1062, 233] on div "**********" at bounding box center [585, 266] width 1049 height 1005
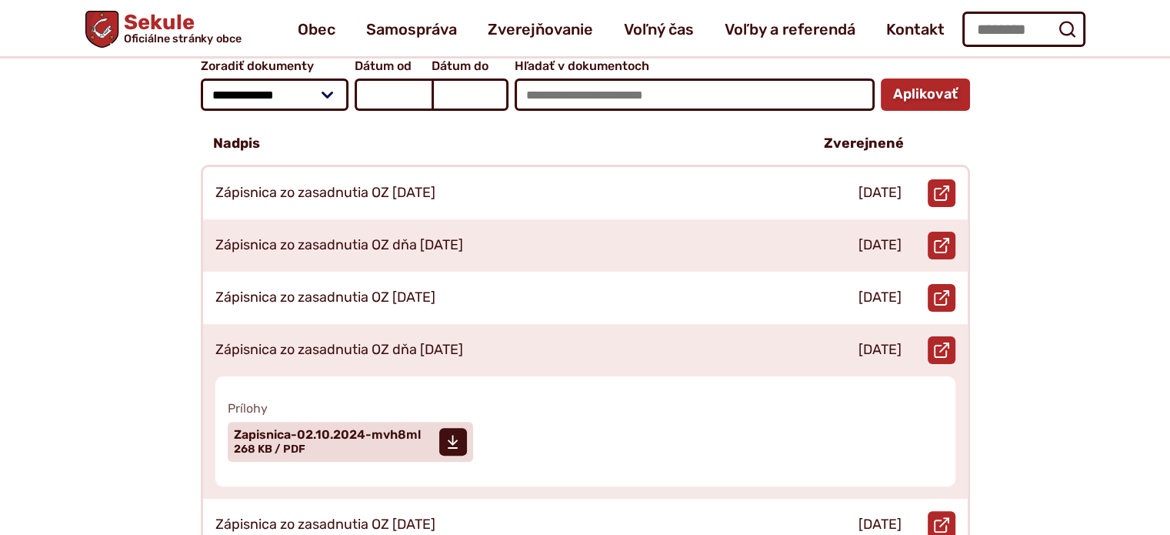
scroll to position [308, 0]
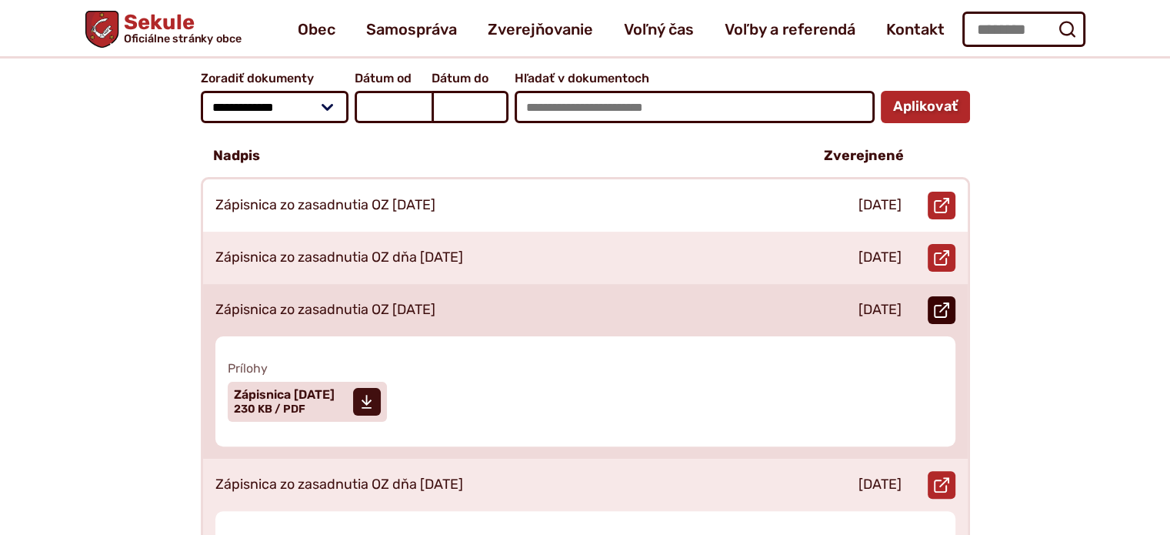
click at [945, 296] on link "Otvoriť document Zápisnica zo zasadnutia OZ 11.12.2024 v novom okne." at bounding box center [942, 310] width 28 height 28
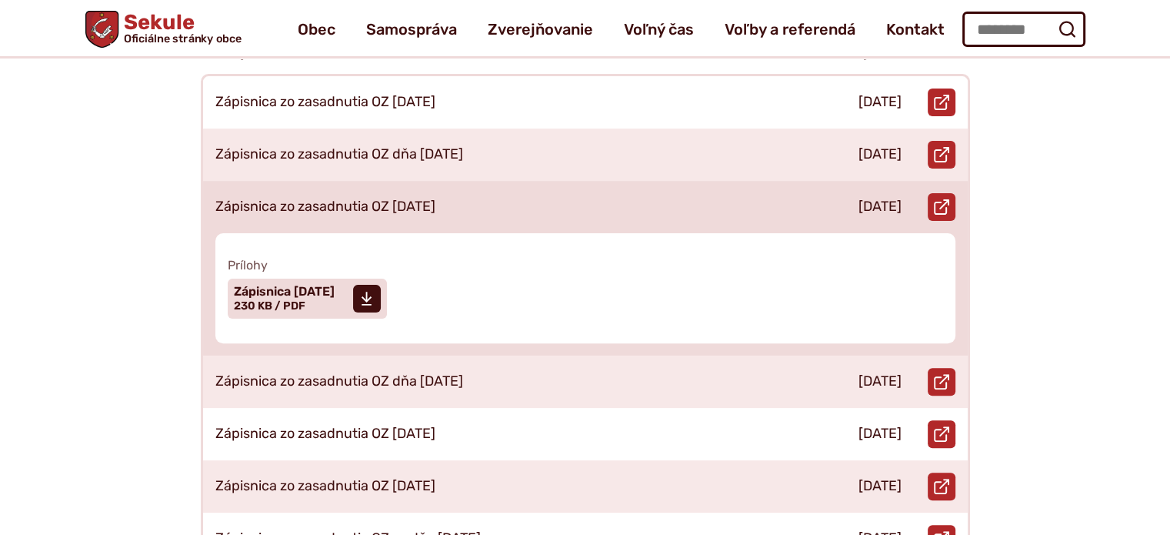
scroll to position [385, 0]
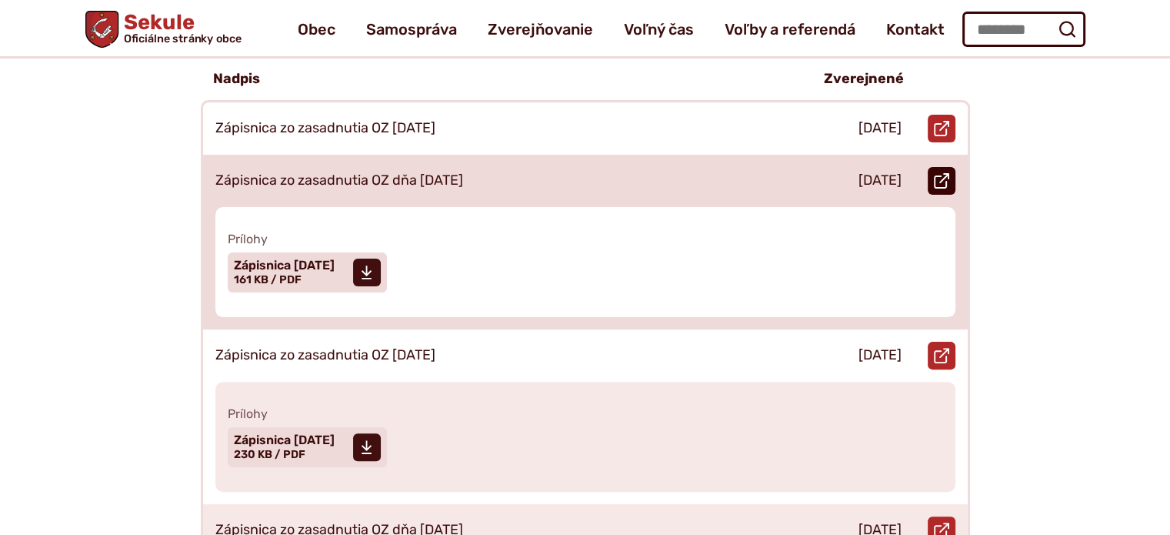
click at [938, 173] on icon at bounding box center [941, 180] width 15 height 15
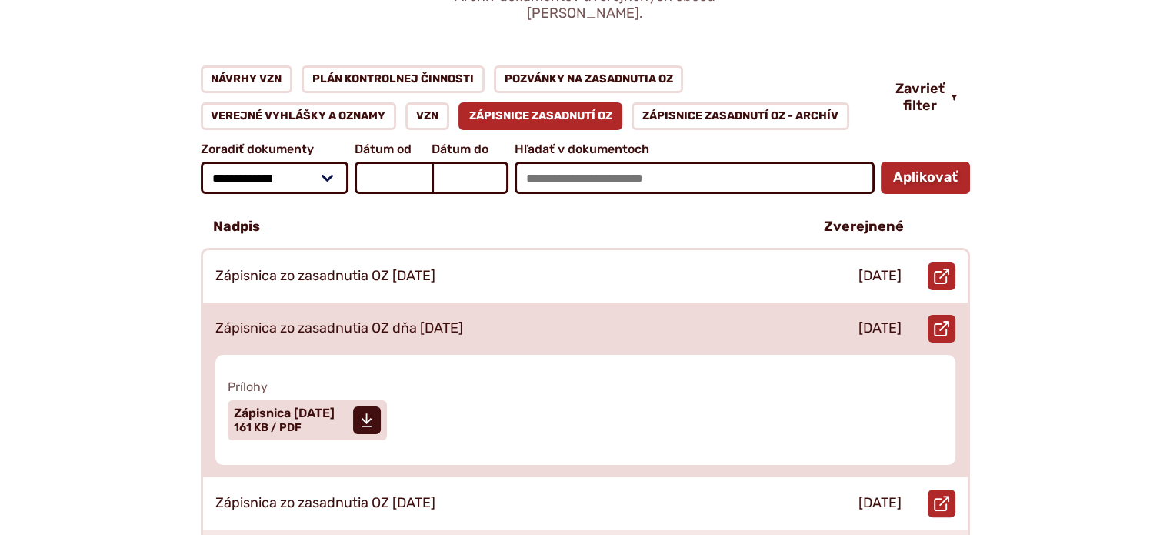
scroll to position [308, 0]
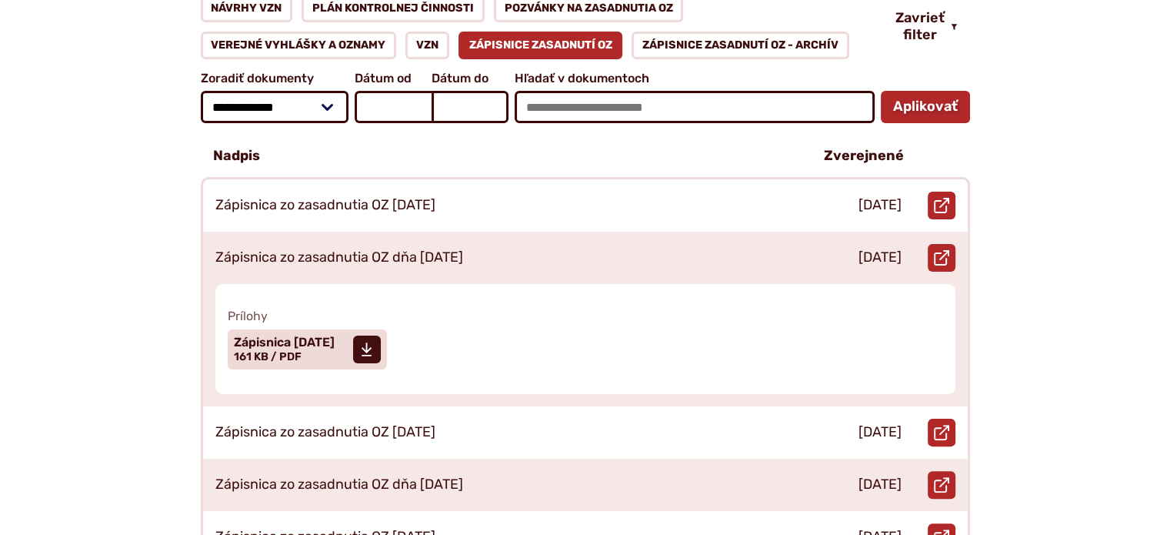
click at [1046, 298] on div "**********" at bounding box center [585, 497] width 1049 height 1005
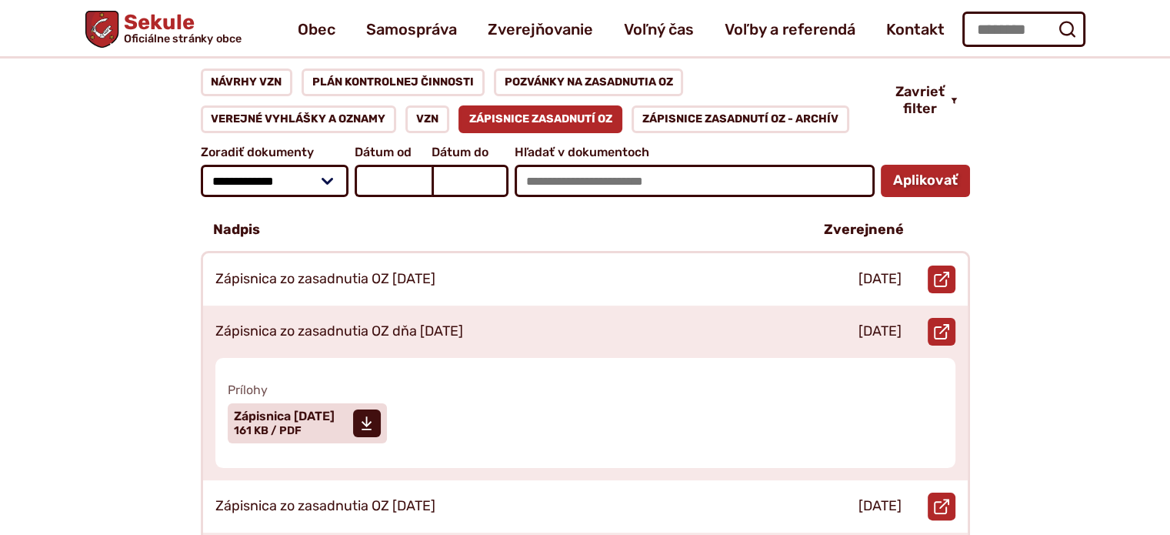
scroll to position [231, 0]
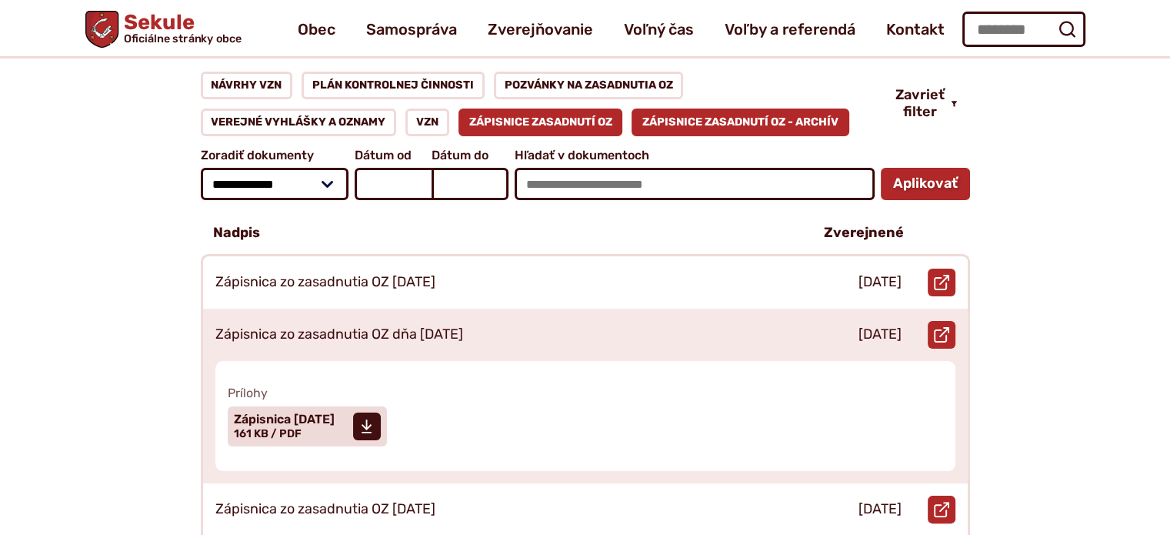
click at [708, 108] on link "Zápisnice zasadnutí OZ - ARCHÍV" at bounding box center [741, 122] width 218 height 28
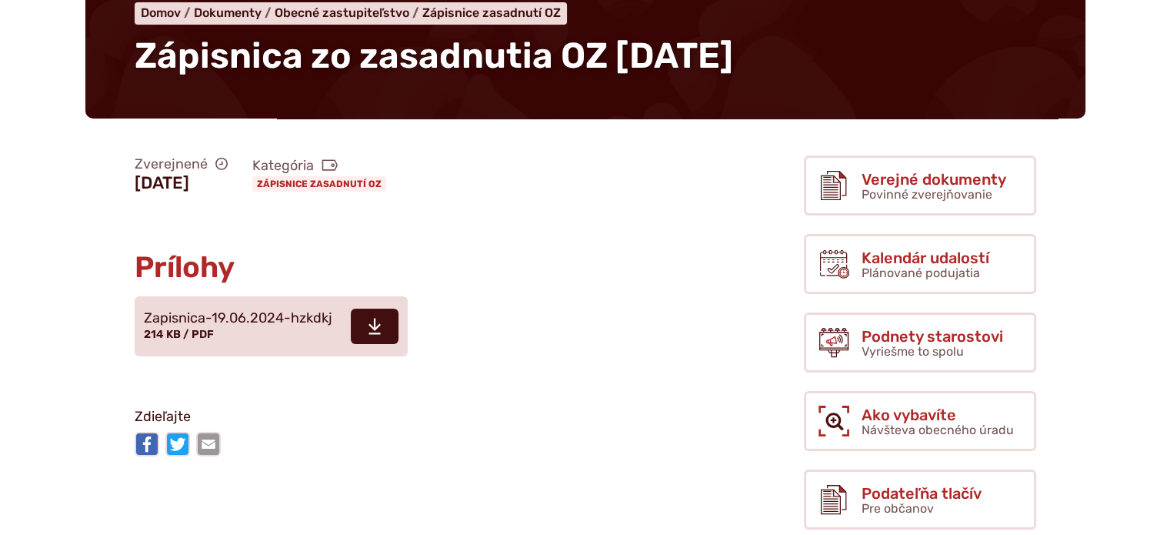
scroll to position [154, 0]
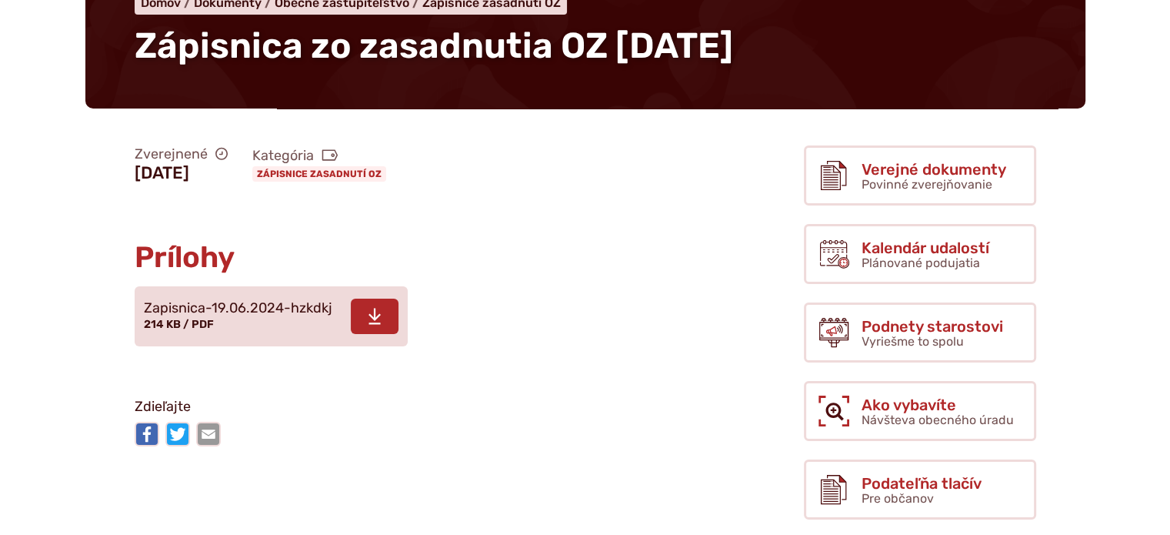
click at [377, 319] on icon at bounding box center [375, 316] width 14 height 18
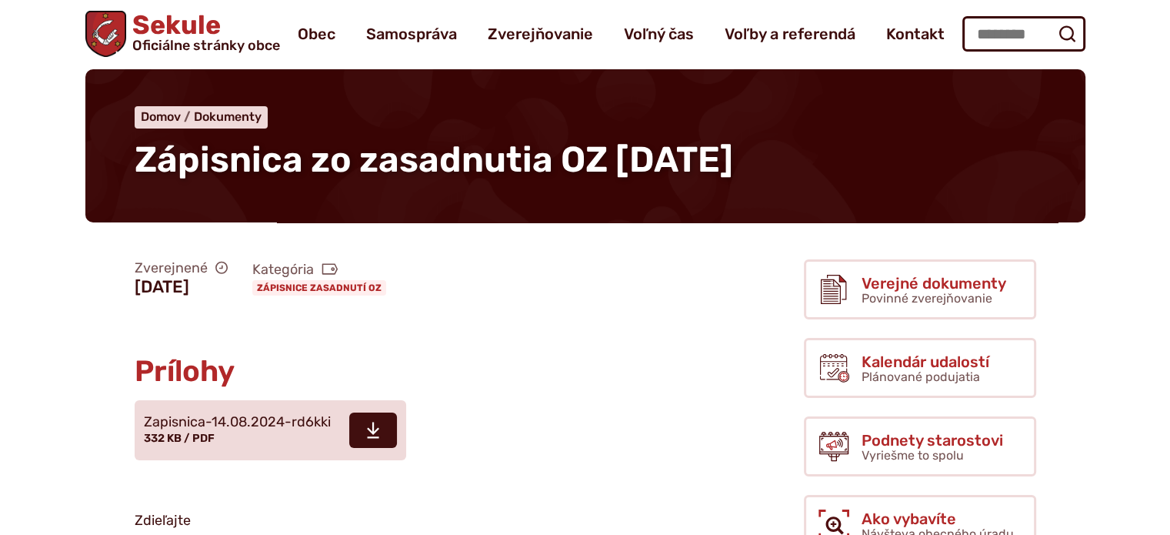
scroll to position [77, 0]
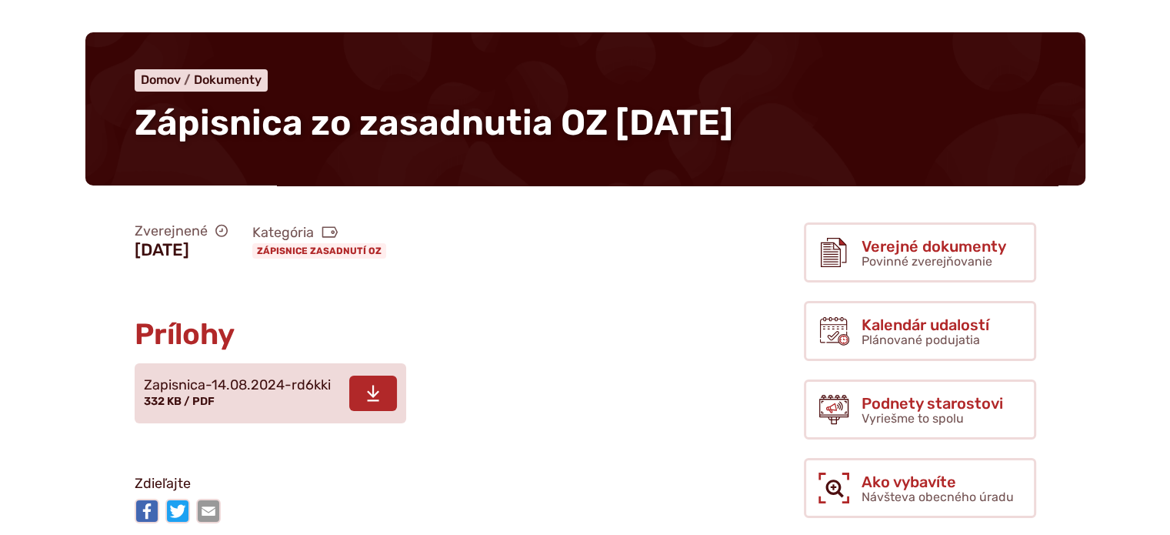
click at [382, 389] on span at bounding box center [373, 392] width 48 height 35
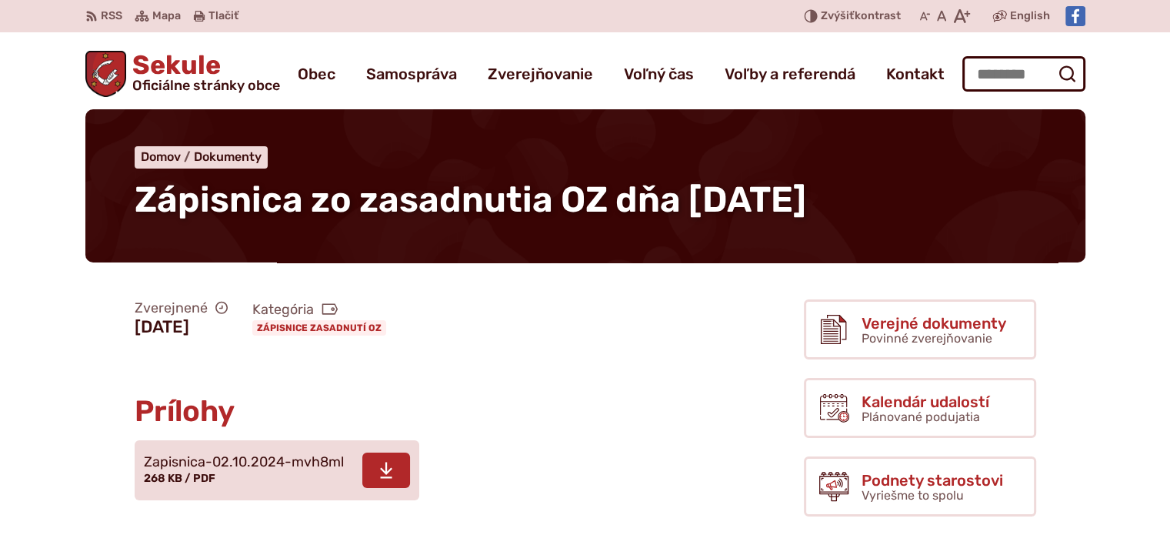
click at [393, 458] on span at bounding box center [386, 469] width 48 height 35
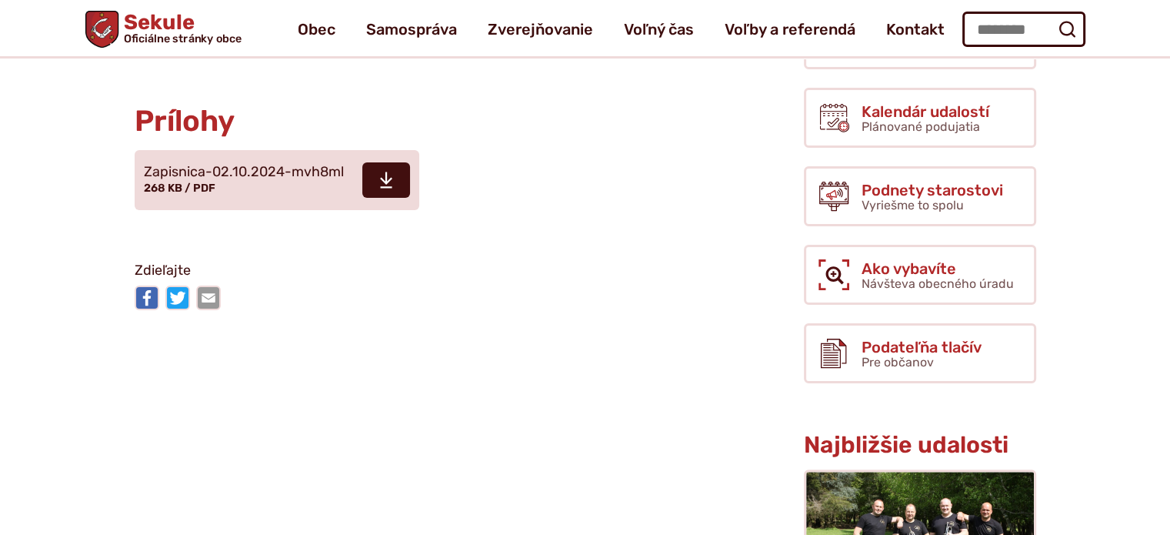
scroll to position [154, 0]
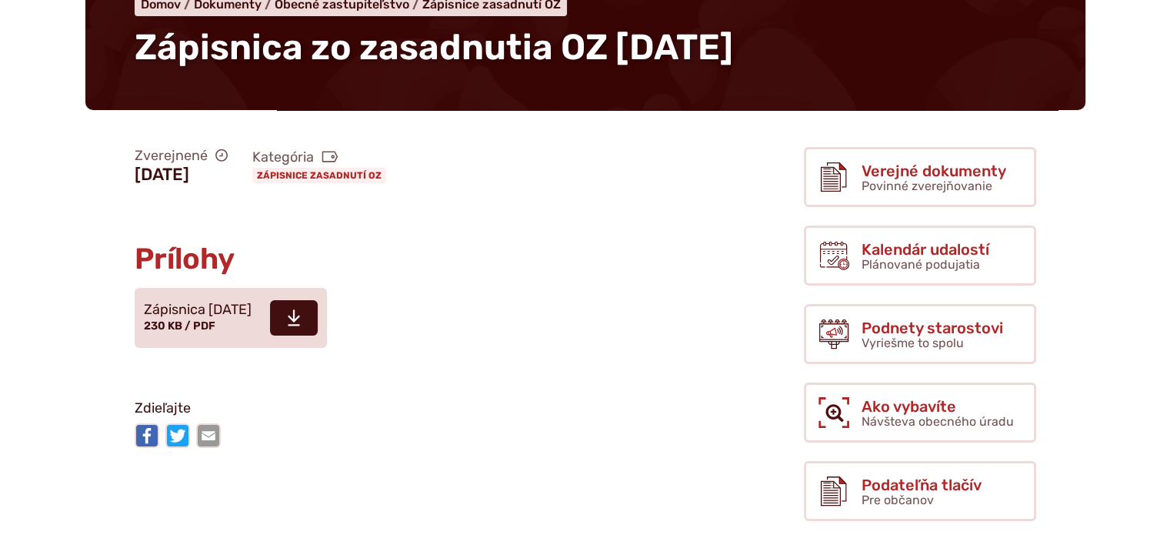
scroll to position [154, 0]
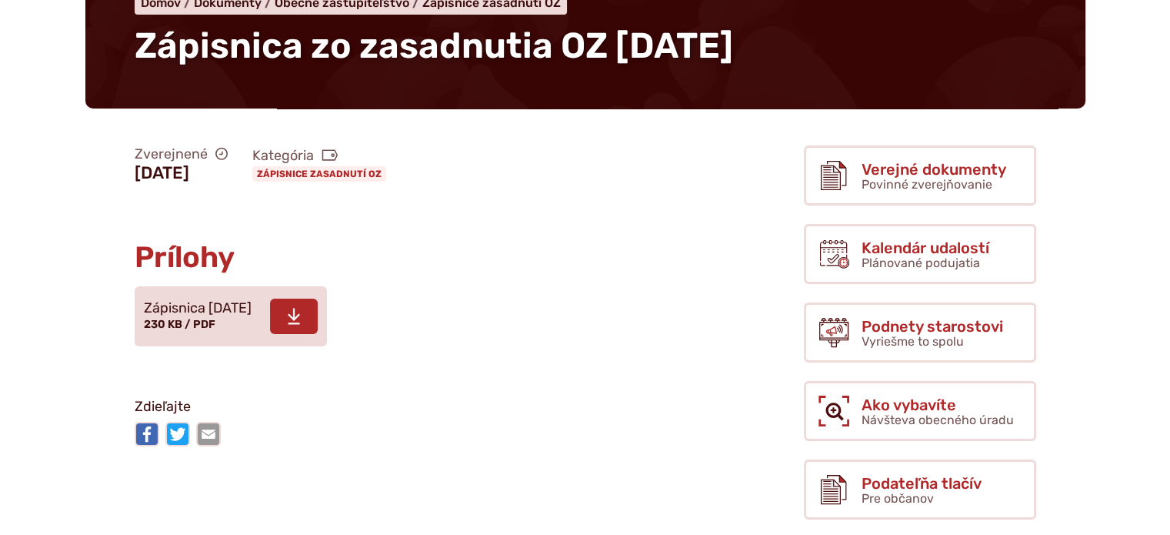
click at [300, 314] on use at bounding box center [294, 316] width 12 height 16
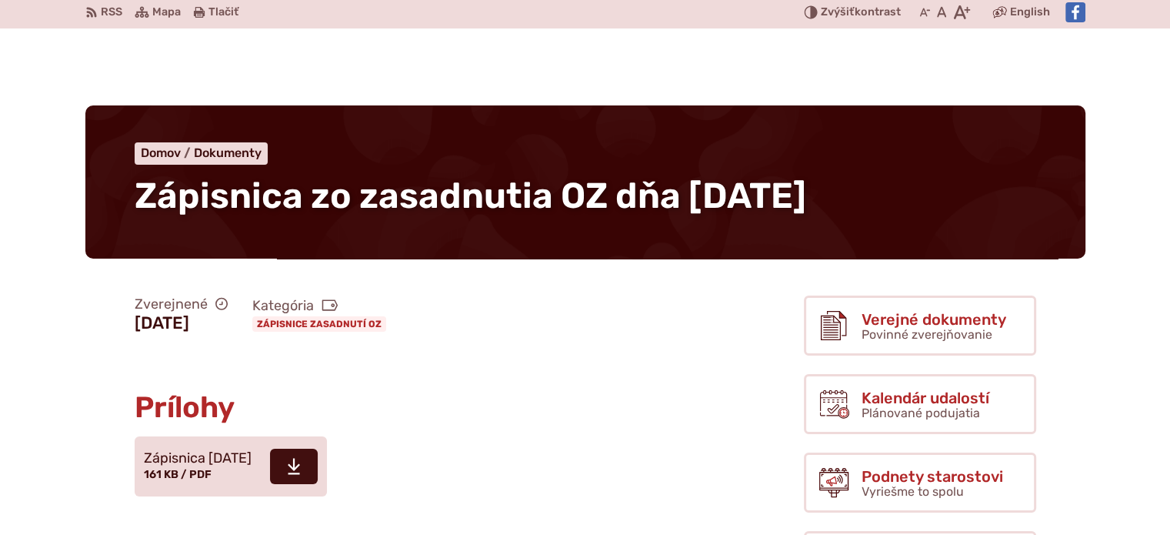
scroll to position [154, 0]
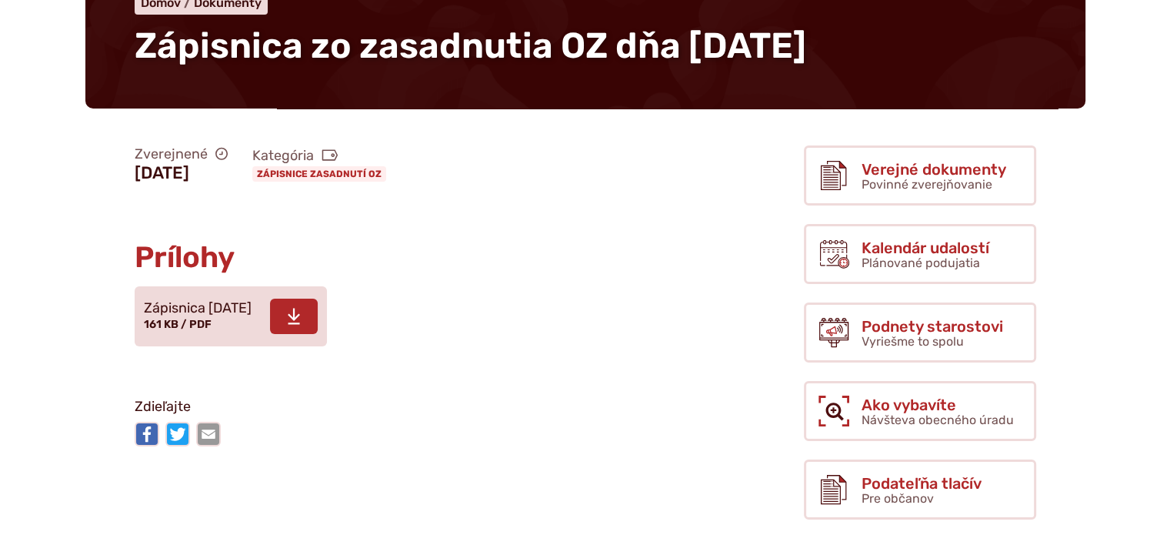
click at [301, 319] on icon at bounding box center [294, 316] width 14 height 18
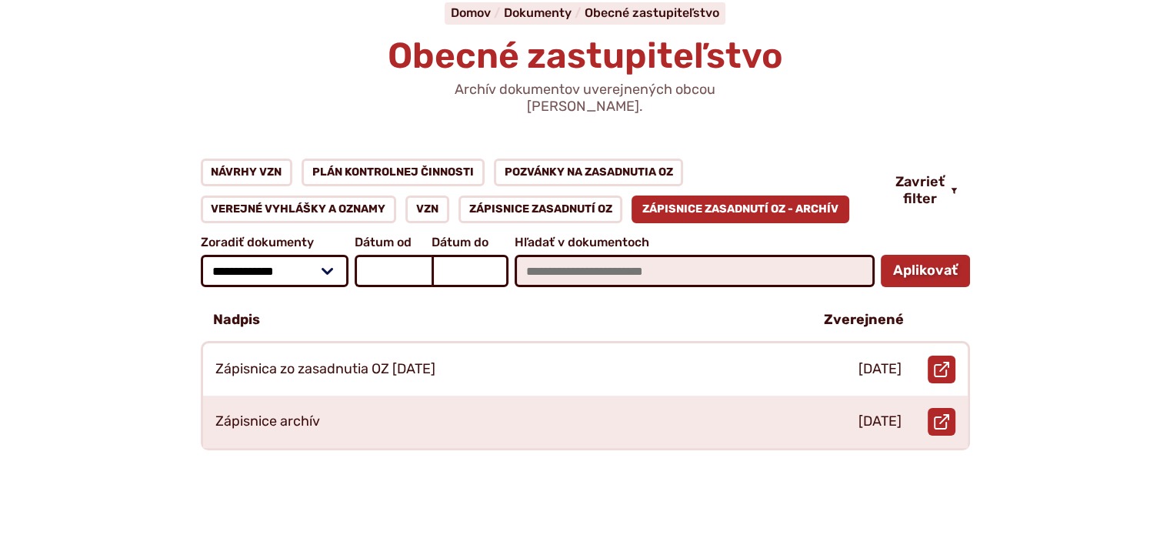
scroll to position [154, 0]
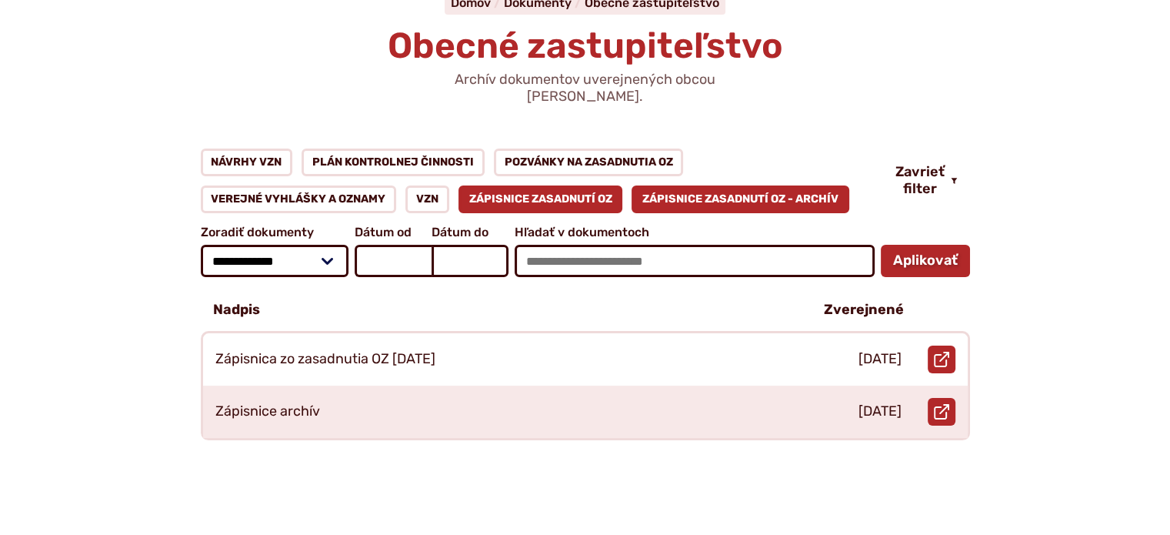
click at [567, 188] on link "Zápisnice zasadnutí OZ" at bounding box center [540, 199] width 165 height 28
